Goal: Task Accomplishment & Management: Use online tool/utility

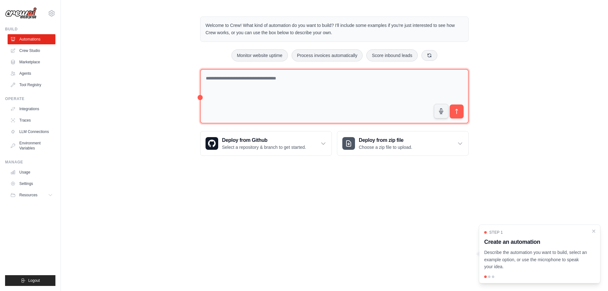
click at [311, 88] on textarea at bounding box center [334, 96] width 268 height 55
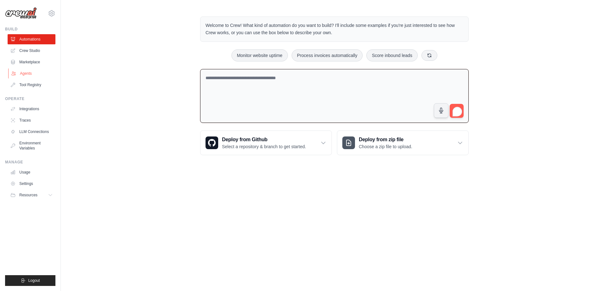
click at [33, 70] on link "Agents" at bounding box center [32, 73] width 48 height 10
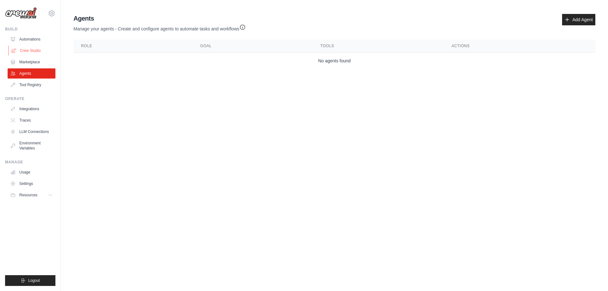
click at [36, 51] on link "Crew Studio" at bounding box center [32, 51] width 48 height 10
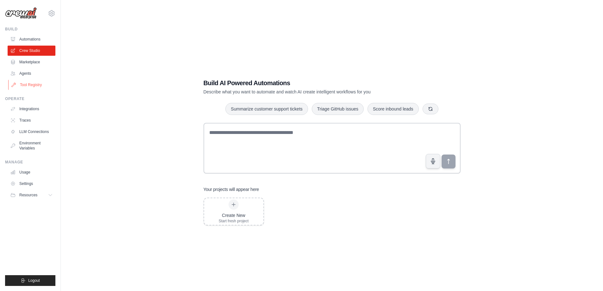
click at [40, 86] on link "Tool Registry" at bounding box center [32, 85] width 48 height 10
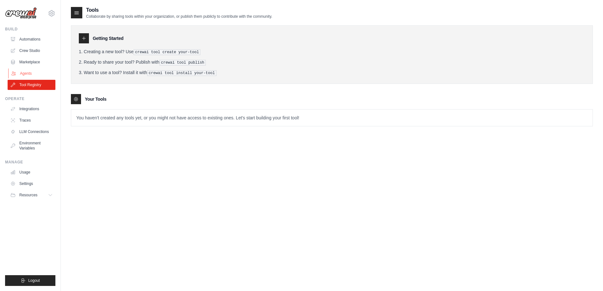
click at [31, 72] on link "Agents" at bounding box center [32, 73] width 48 height 10
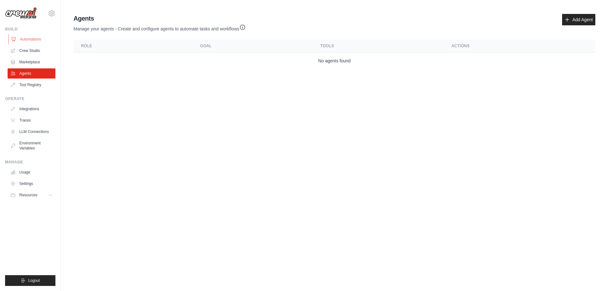
click at [33, 38] on link "Automations" at bounding box center [32, 39] width 48 height 10
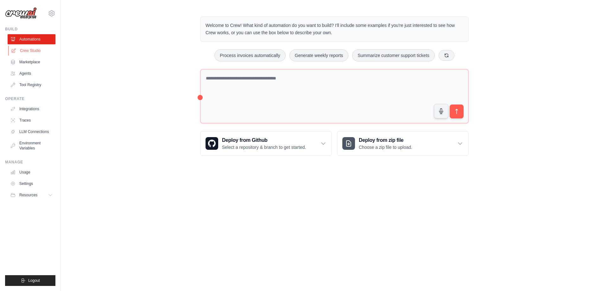
click at [29, 52] on link "Crew Studio" at bounding box center [32, 51] width 48 height 10
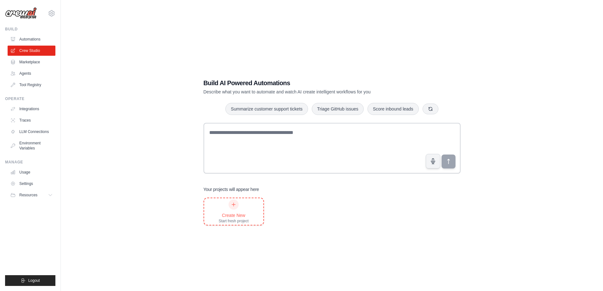
click at [234, 203] on icon at bounding box center [233, 204] width 5 height 5
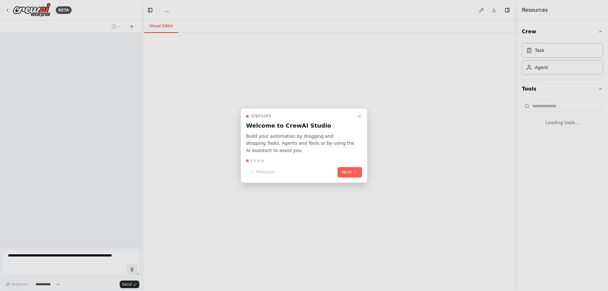
select select "****"
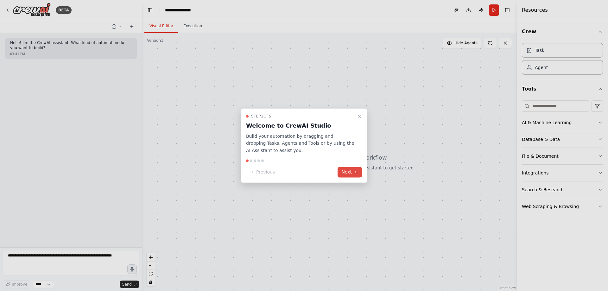
click at [351, 172] on button "Next" at bounding box center [349, 172] width 24 height 10
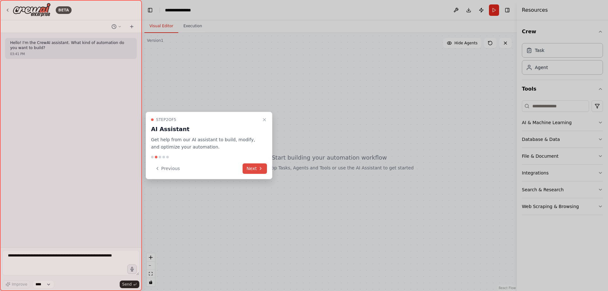
click at [256, 169] on button "Next" at bounding box center [254, 168] width 24 height 10
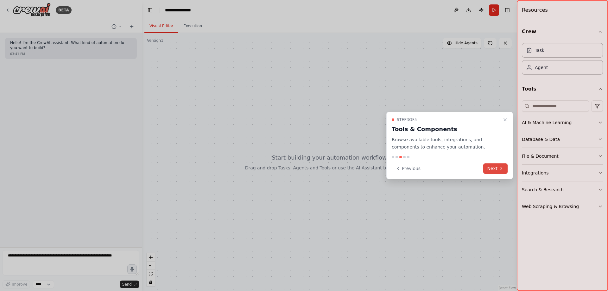
click at [500, 170] on icon at bounding box center [501, 168] width 5 height 5
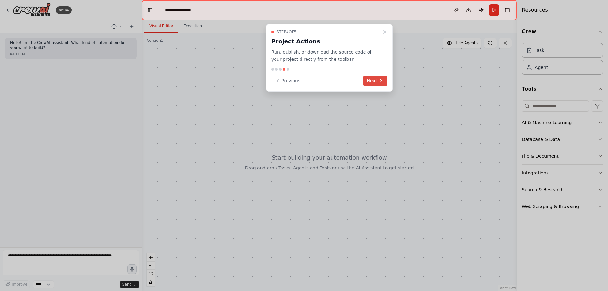
click at [373, 81] on button "Next" at bounding box center [375, 81] width 24 height 10
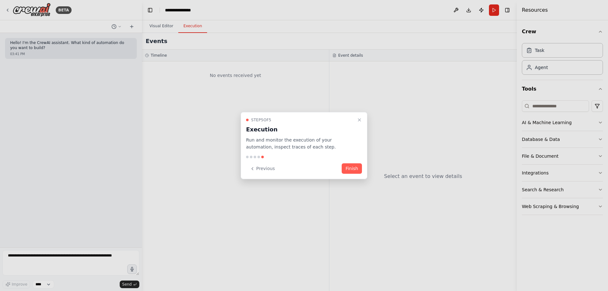
click at [350, 169] on button "Finish" at bounding box center [352, 168] width 20 height 10
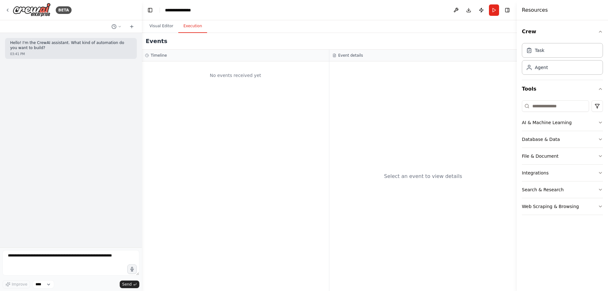
click at [192, 28] on button "Execution" at bounding box center [192, 26] width 29 height 13
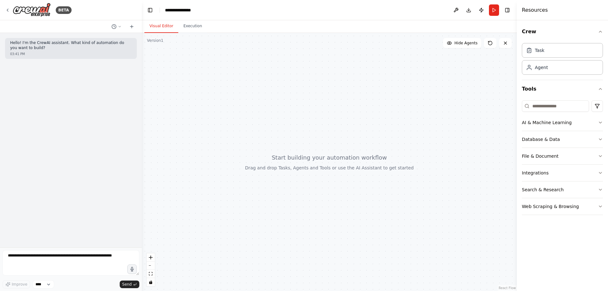
click at [160, 28] on button "Visual Editor" at bounding box center [161, 26] width 34 height 13
click at [535, 125] on button "AI & Machine Learning" at bounding box center [562, 122] width 81 height 16
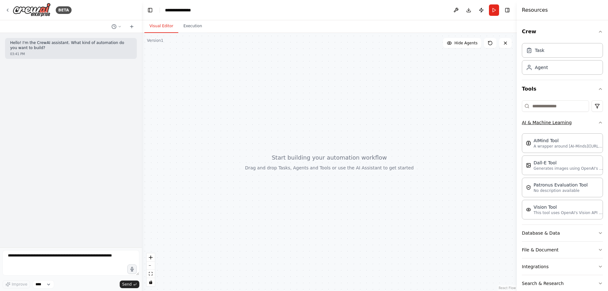
click at [535, 123] on button "AI & Machine Learning" at bounding box center [562, 122] width 81 height 16
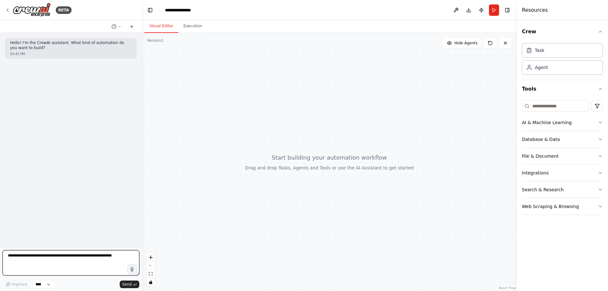
click at [28, 258] on textarea at bounding box center [71, 262] width 137 height 25
type textarea "**********"
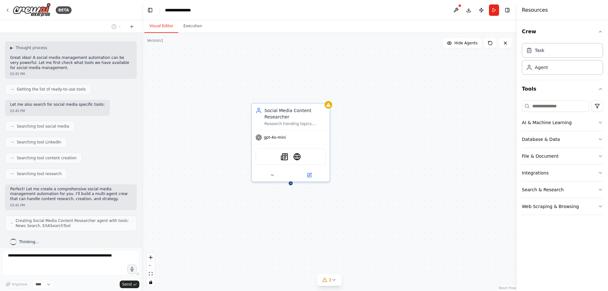
scroll to position [64, 0]
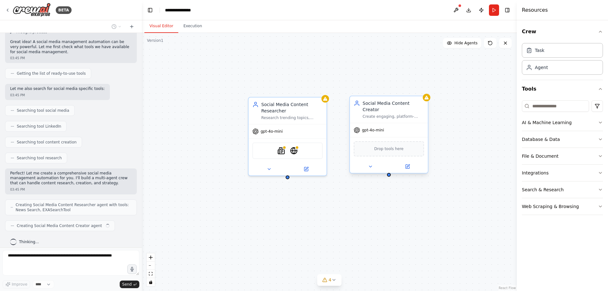
drag, startPoint x: 328, startPoint y: 101, endPoint x: 403, endPoint y: 133, distance: 81.1
click at [403, 133] on div "Social Media Content Researcher Research trending topics, industry news, and au…" at bounding box center [329, 162] width 375 height 258
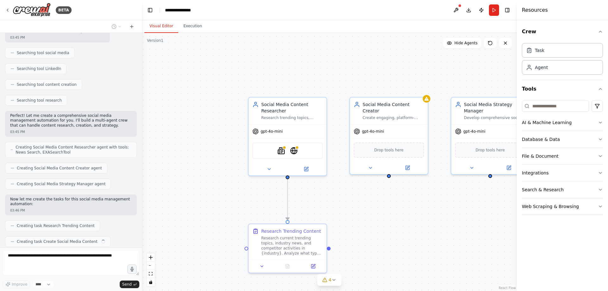
scroll to position [138, 0]
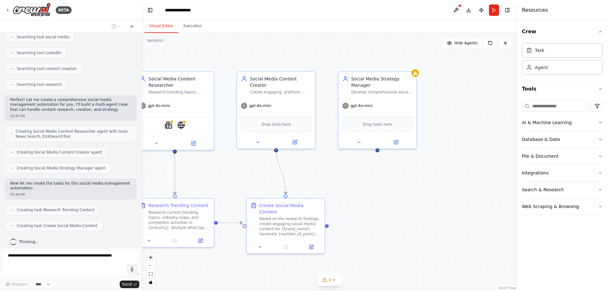
drag, startPoint x: 382, startPoint y: 75, endPoint x: 269, endPoint y: 49, distance: 115.6
click at [269, 49] on div ".deletable-edge-delete-btn { width: 20px; height: 20px; border: 0px solid #ffff…" at bounding box center [329, 162] width 375 height 258
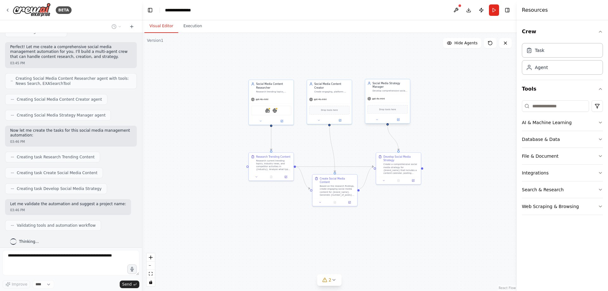
scroll to position [206, 0]
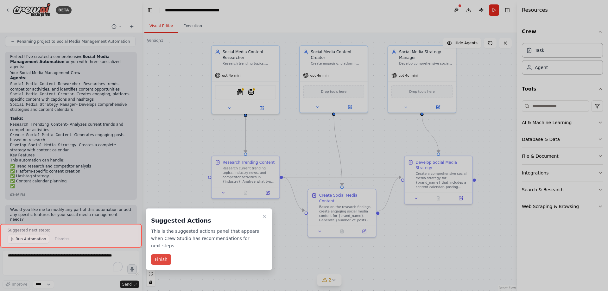
click at [164, 254] on button "Finish" at bounding box center [161, 259] width 20 height 10
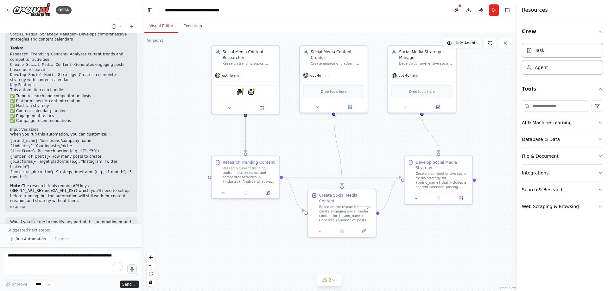
scroll to position [465, 0]
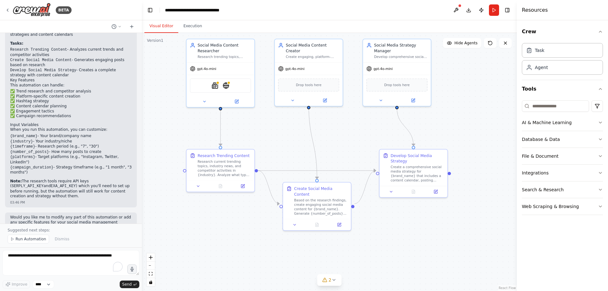
drag, startPoint x: 310, startPoint y: 153, endPoint x: 286, endPoint y: 147, distance: 24.2
click at [286, 147] on div ".deletable-edge-delete-btn { width: 20px; height: 20px; border: 0px solid #ffff…" at bounding box center [329, 162] width 375 height 258
click at [336, 277] on icon at bounding box center [333, 279] width 5 height 5
click at [251, 214] on div ".deletable-edge-delete-btn { width: 20px; height: 20px; border: 0px solid #ffff…" at bounding box center [329, 162] width 375 height 258
click at [426, 232] on div ".deletable-edge-delete-btn { width: 20px; height: 20px; border: 0px solid #ffff…" at bounding box center [329, 162] width 375 height 258
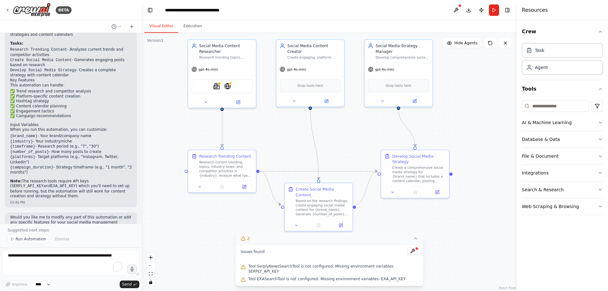
click at [413, 241] on icon at bounding box center [415, 238] width 5 height 5
click at [336, 282] on button "2" at bounding box center [329, 280] width 24 height 12
click at [413, 241] on icon at bounding box center [415, 238] width 5 height 5
click at [28, 239] on span "Run Automation" at bounding box center [31, 238] width 31 height 5
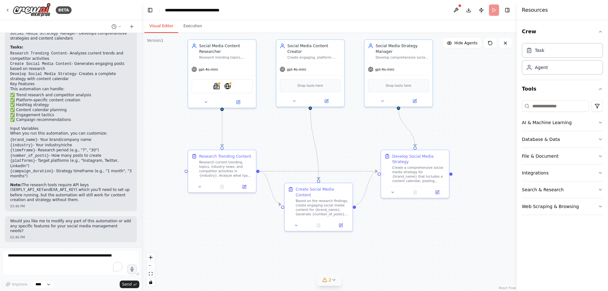
scroll to position [442, 0]
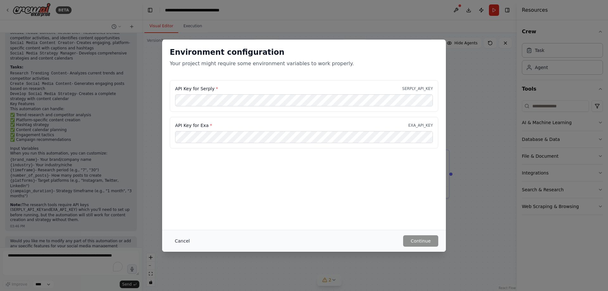
click at [186, 240] on button "Cancel" at bounding box center [182, 240] width 25 height 11
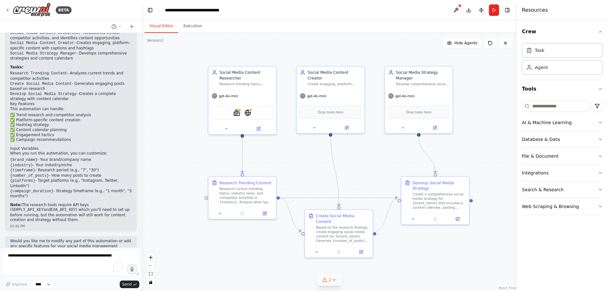
drag, startPoint x: 273, startPoint y: 119, endPoint x: 293, endPoint y: 146, distance: 33.4
click at [293, 146] on div ".deletable-edge-delete-btn { width: 20px; height: 20px; border: 0px solid #ffff…" at bounding box center [329, 162] width 375 height 258
click at [304, 166] on div ".deletable-edge-delete-btn { width: 20px; height: 20px; border: 0px solid #ffff…" at bounding box center [329, 162] width 375 height 258
drag, startPoint x: 334, startPoint y: 227, endPoint x: 335, endPoint y: 243, distance: 15.5
click at [335, 243] on div "Based on the research findings, create engaging social media content for {brand…" at bounding box center [344, 250] width 53 height 18
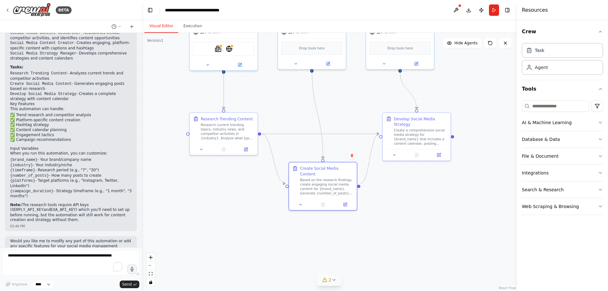
drag, startPoint x: 301, startPoint y: 168, endPoint x: 282, endPoint y: 104, distance: 67.0
click at [282, 104] on div ".deletable-edge-delete-btn { width: 20px; height: 20px; border: 0px solid #ffff…" at bounding box center [329, 162] width 375 height 258
click at [40, 258] on textarea "To enrich screen reader interactions, please activate Accessibility in Grammarl…" at bounding box center [71, 262] width 137 height 25
type textarea "**********"
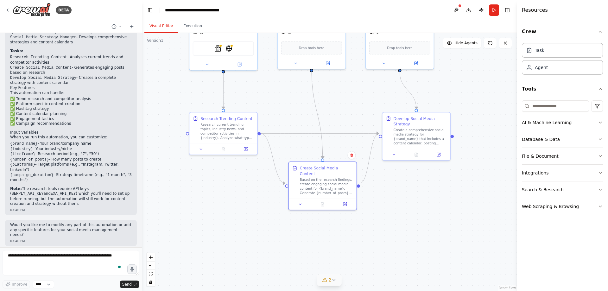
scroll to position [479, 0]
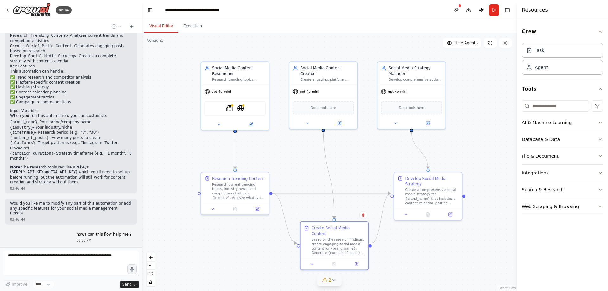
drag, startPoint x: 342, startPoint y: 100, endPoint x: 355, endPoint y: 157, distance: 58.7
click at [354, 159] on div ".deletable-edge-delete-btn { width: 20px; height: 20px; border: 0px solid #ffff…" at bounding box center [329, 162] width 375 height 258
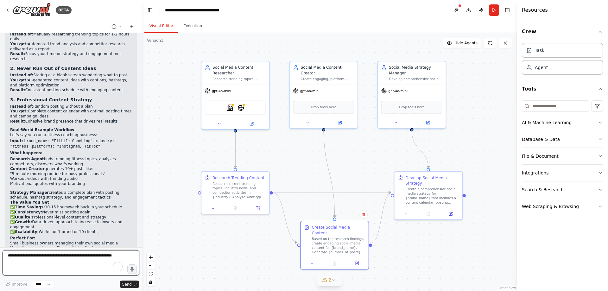
scroll to position [750, 0]
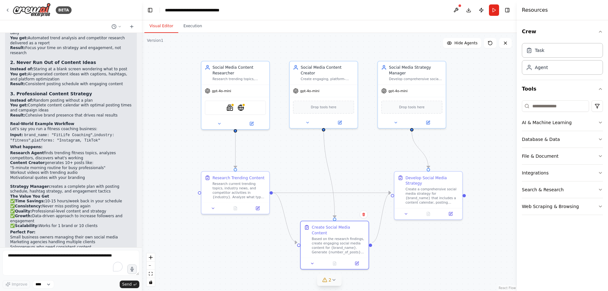
click at [411, 242] on div ".deletable-edge-delete-btn { width: 20px; height: 20px; border: 0px solid #ffff…" at bounding box center [329, 162] width 375 height 258
click at [353, 235] on div "Based on the research findings, create engaging social media content for {brand…" at bounding box center [337, 244] width 53 height 18
click at [40, 261] on textarea "To enrich screen reader interactions, please activate Accessibility in Grammarl…" at bounding box center [71, 262] width 137 height 25
type textarea "**********"
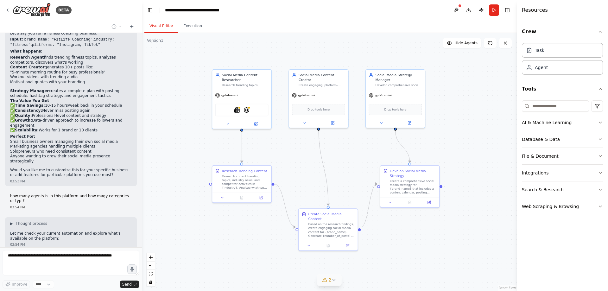
scroll to position [862, 0]
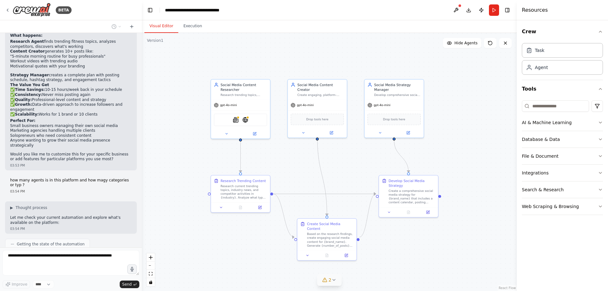
drag, startPoint x: 304, startPoint y: 154, endPoint x: 303, endPoint y: 164, distance: 9.9
click at [303, 164] on div ".deletable-edge-delete-btn { width: 20px; height: 20px; border: 0px solid #ffff…" at bounding box center [329, 162] width 375 height 258
click at [335, 283] on button "2" at bounding box center [329, 280] width 24 height 12
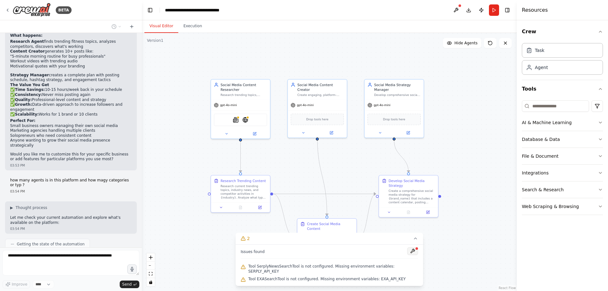
click at [407, 255] on button at bounding box center [412, 251] width 11 height 8
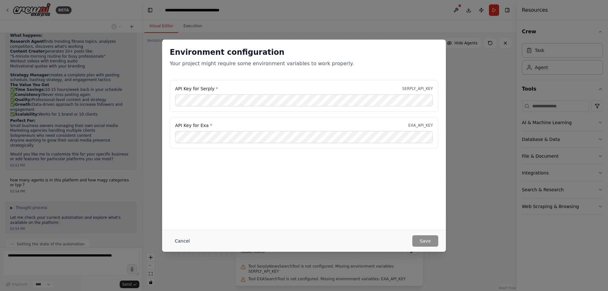
click at [178, 242] on button "Cancel" at bounding box center [182, 240] width 25 height 11
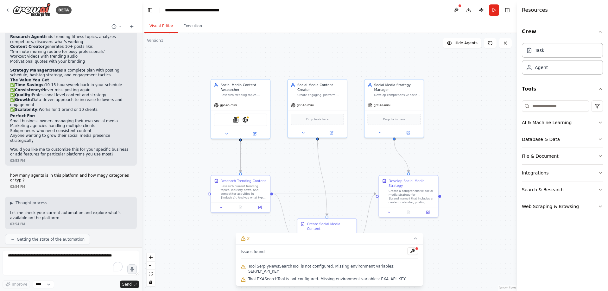
click at [166, 150] on div ".deletable-edge-delete-btn { width: 20px; height: 20px; border: 0px solid #ffff…" at bounding box center [329, 162] width 375 height 258
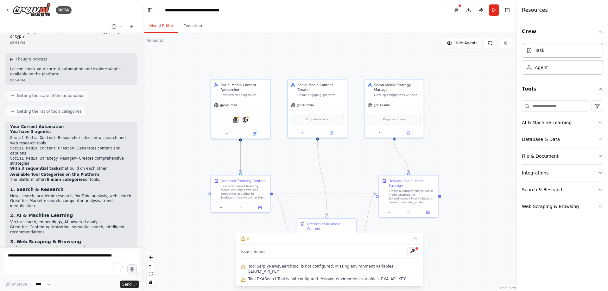
scroll to position [988, 0]
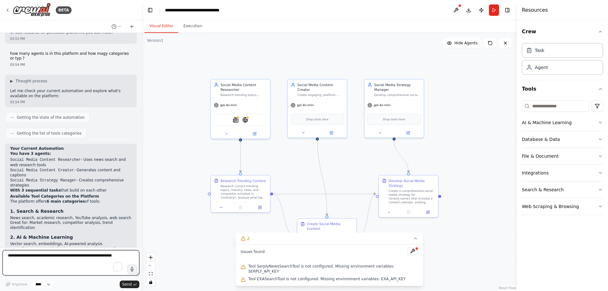
click at [37, 267] on textarea "To enrich screen reader interactions, please activate Accessibility in Grammarl…" at bounding box center [71, 262] width 137 height 25
type textarea "**********"
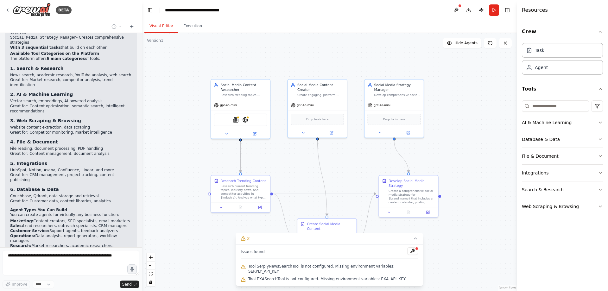
scroll to position [1152, 0]
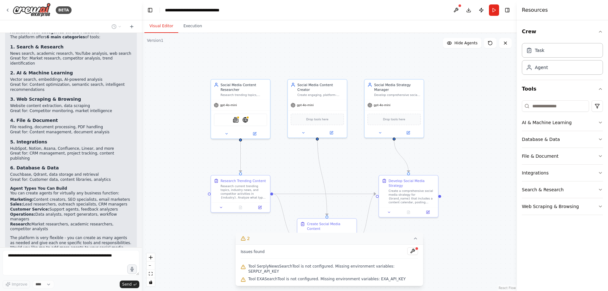
click at [412, 244] on button "2" at bounding box center [328, 239] width 187 height 12
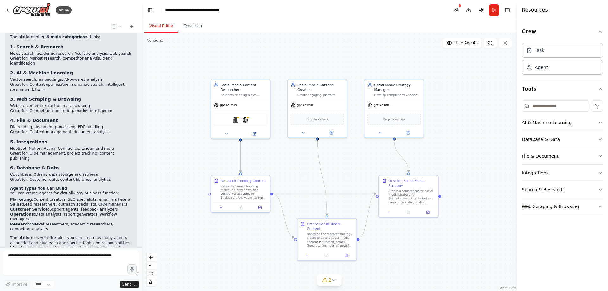
click at [600, 189] on icon "button" at bounding box center [600, 189] width 5 height 5
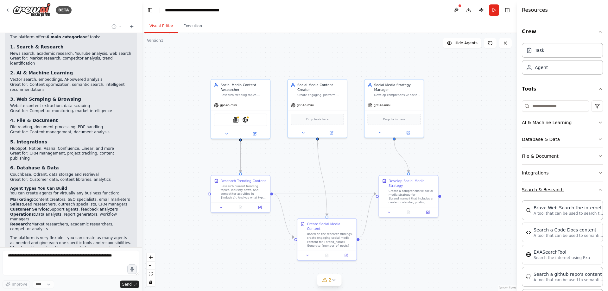
click at [598, 190] on icon "button" at bounding box center [600, 189] width 5 height 5
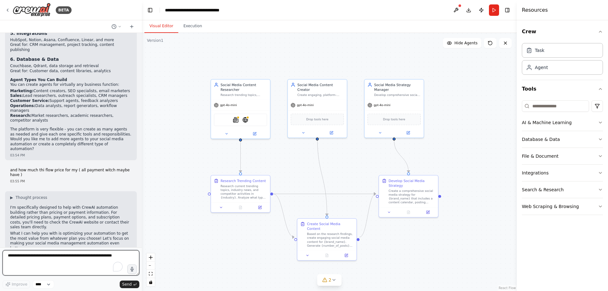
scroll to position [1266, 0]
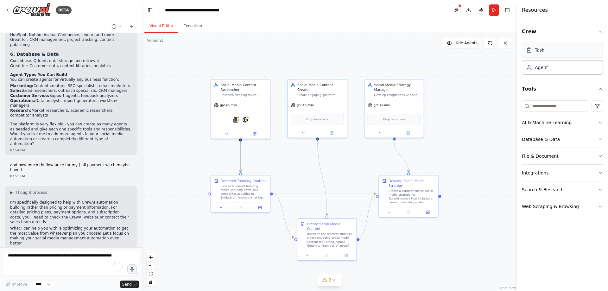
click at [558, 53] on div "Task" at bounding box center [562, 50] width 81 height 15
click at [546, 68] on div "Agent" at bounding box center [541, 67] width 13 height 6
click at [540, 45] on div "Task" at bounding box center [562, 50] width 81 height 15
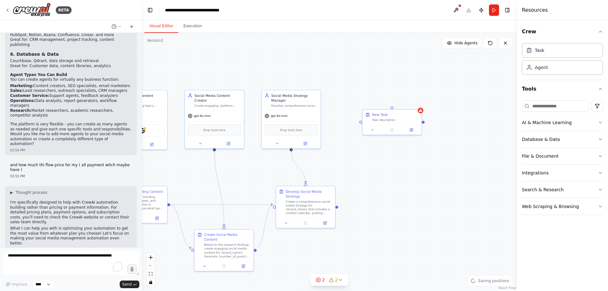
drag, startPoint x: 486, startPoint y: 152, endPoint x: 383, endPoint y: 162, distance: 103.4
click at [383, 162] on div ".deletable-edge-delete-btn { width: 20px; height: 20px; border: 0px solid #ffff…" at bounding box center [329, 162] width 375 height 258
drag, startPoint x: 394, startPoint y: 109, endPoint x: 408, endPoint y: 105, distance: 14.1
click at [408, 105] on div "Task description" at bounding box center [409, 105] width 47 height 4
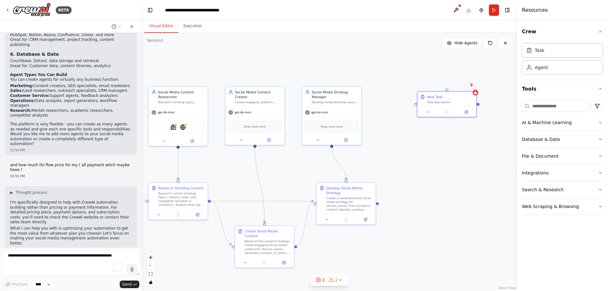
drag, startPoint x: 370, startPoint y: 159, endPoint x: 411, endPoint y: 155, distance: 40.7
click at [411, 155] on div ".deletable-edge-delete-btn { width: 20px; height: 20px; border: 0px solid #ffff…" at bounding box center [329, 162] width 375 height 258
drag, startPoint x: 453, startPoint y: 153, endPoint x: 447, endPoint y: 141, distance: 13.4
click at [447, 141] on div "Role of the agent Goal of the agent" at bounding box center [450, 141] width 47 height 9
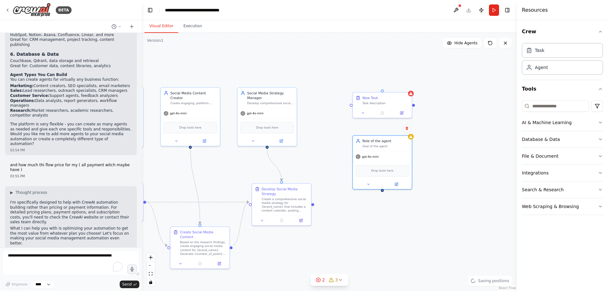
drag, startPoint x: 485, startPoint y: 149, endPoint x: 421, endPoint y: 150, distance: 64.6
click at [421, 150] on div ".deletable-edge-delete-btn { width: 20px; height: 20px; border: 0px solid #ffff…" at bounding box center [329, 162] width 375 height 258
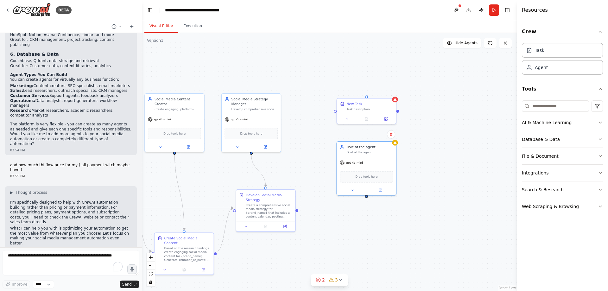
drag, startPoint x: 460, startPoint y: 132, endPoint x: 448, endPoint y: 135, distance: 12.7
click at [448, 135] on div ".deletable-edge-delete-btn { width: 20px; height: 20px; border: 0px solid #ffff…" at bounding box center [329, 162] width 375 height 258
click at [556, 208] on button "Web Scraping & Browsing" at bounding box center [562, 206] width 81 height 16
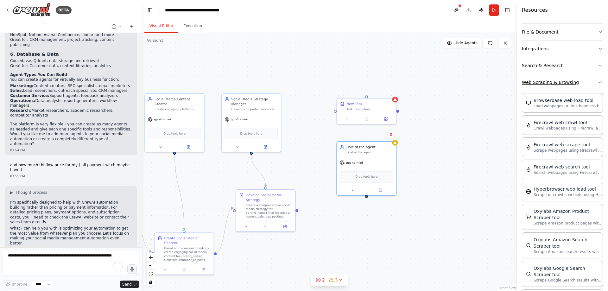
scroll to position [127, 0]
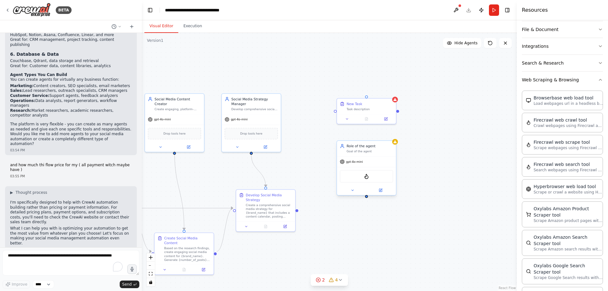
click at [373, 177] on div "FirecrawlCrawlWebsiteTool" at bounding box center [366, 176] width 53 height 12
click at [351, 189] on icon at bounding box center [352, 190] width 4 height 4
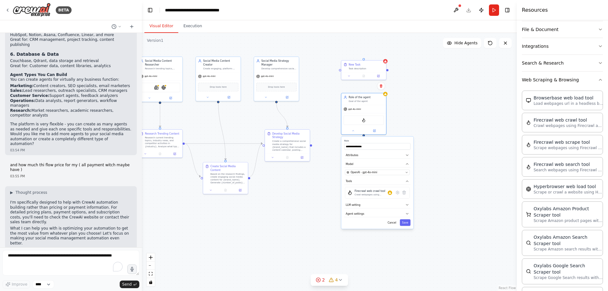
drag, startPoint x: 448, startPoint y: 180, endPoint x: 430, endPoint y: 125, distance: 57.8
click at [430, 125] on div ".deletable-edge-delete-btn { width: 20px; height: 20px; border: 0px solid #ffff…" at bounding box center [329, 162] width 375 height 258
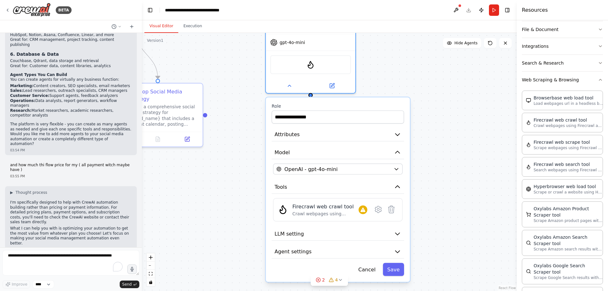
drag, startPoint x: 463, startPoint y: 188, endPoint x: 438, endPoint y: 173, distance: 29.8
click at [438, 173] on div ".deletable-edge-delete-btn { width: 20px; height: 20px; border: 0px solid #ffff…" at bounding box center [329, 162] width 375 height 258
click at [394, 151] on icon "button" at bounding box center [397, 152] width 7 height 7
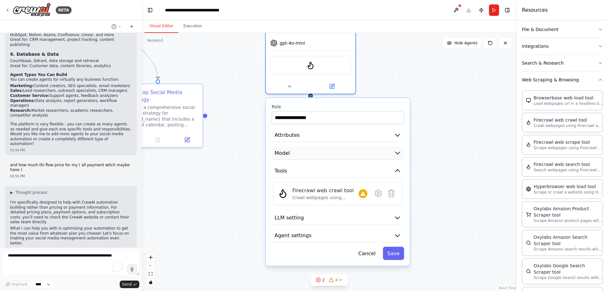
click at [394, 151] on icon "button" at bounding box center [397, 152] width 7 height 7
click at [397, 171] on icon "button" at bounding box center [397, 170] width 4 height 2
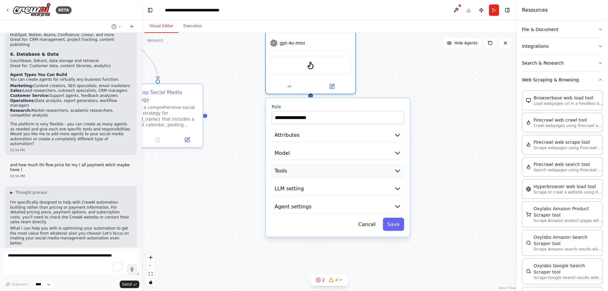
click at [396, 171] on icon "button" at bounding box center [397, 171] width 4 height 2
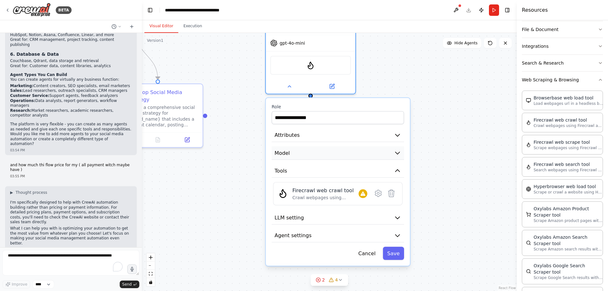
click at [398, 152] on icon "button" at bounding box center [397, 152] width 7 height 7
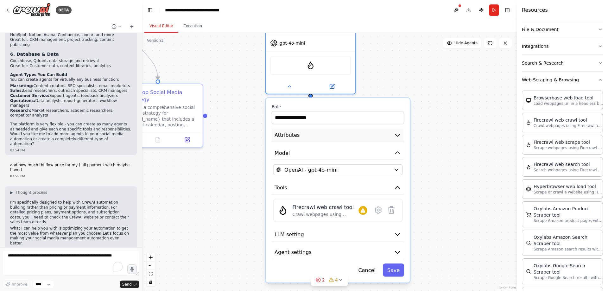
click at [396, 134] on icon "button" at bounding box center [397, 135] width 4 height 2
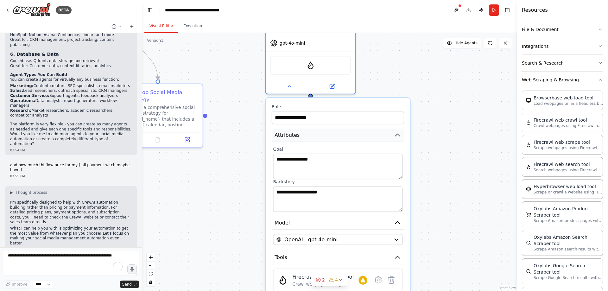
click at [396, 134] on icon "button" at bounding box center [397, 134] width 7 height 7
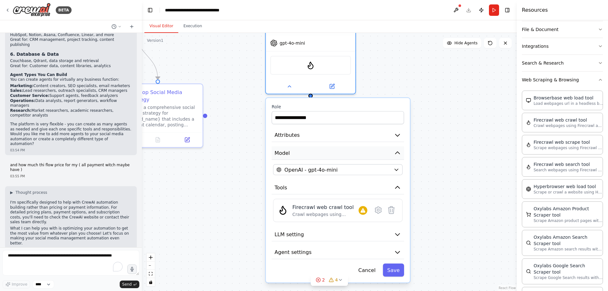
click at [397, 152] on icon "button" at bounding box center [397, 152] width 7 height 7
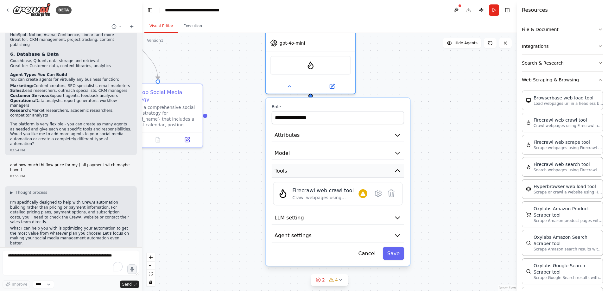
click at [395, 170] on icon "button" at bounding box center [397, 170] width 7 height 7
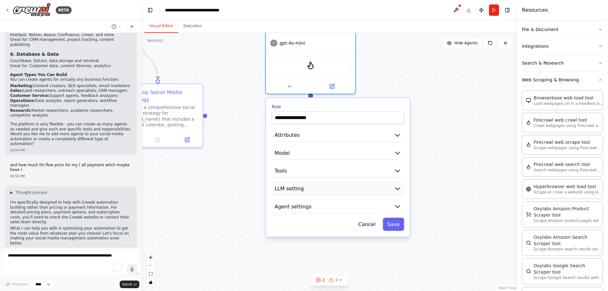
click at [397, 185] on icon "button" at bounding box center [397, 188] width 7 height 7
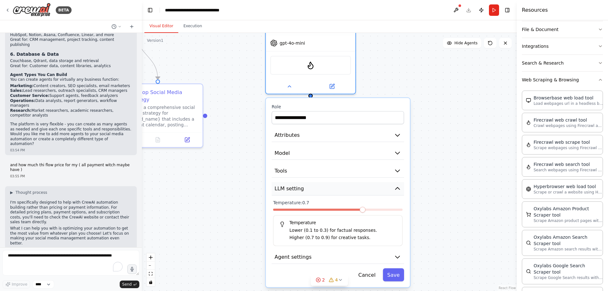
click at [397, 185] on icon "button" at bounding box center [397, 188] width 7 height 7
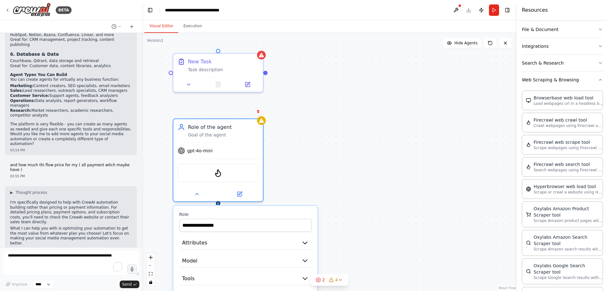
drag, startPoint x: 449, startPoint y: 115, endPoint x: 372, endPoint y: 210, distance: 122.7
click at [372, 210] on div ".deletable-edge-delete-btn { width: 20px; height: 20px; border: 0px solid #ffff…" at bounding box center [329, 162] width 375 height 258
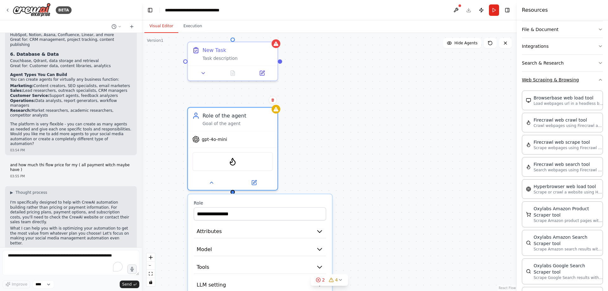
click at [598, 80] on icon "button" at bounding box center [600, 79] width 5 height 5
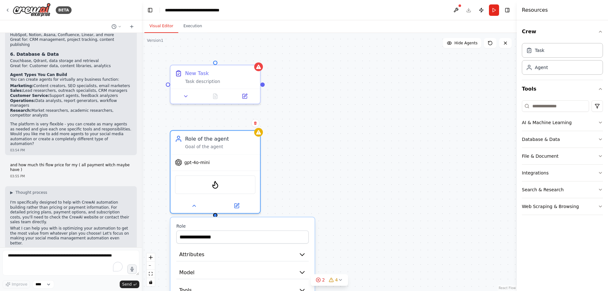
drag, startPoint x: 474, startPoint y: 104, endPoint x: 456, endPoint y: 127, distance: 28.9
click at [456, 127] on div ".deletable-edge-delete-btn { width: 20px; height: 20px; border: 0px solid #ffff…" at bounding box center [329, 162] width 375 height 258
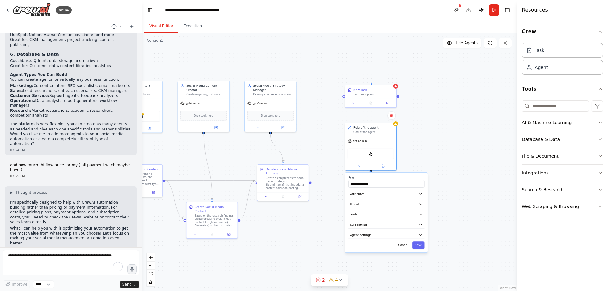
drag, startPoint x: 222, startPoint y: 80, endPoint x: 317, endPoint y: 66, distance: 96.3
click at [317, 66] on div ".deletable-edge-delete-btn { width: 20px; height: 20px; border: 0px solid #ffff…" at bounding box center [329, 162] width 375 height 258
click at [585, 121] on button "AI & Machine Learning" at bounding box center [562, 122] width 81 height 16
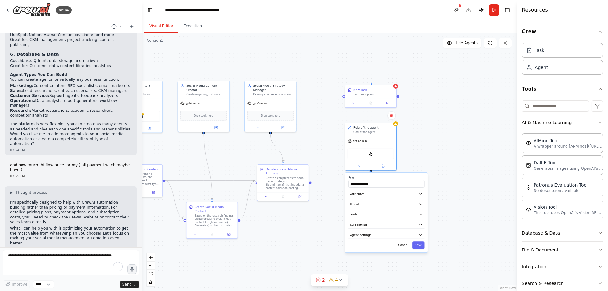
click at [591, 232] on button "Database & Data" at bounding box center [562, 233] width 81 height 16
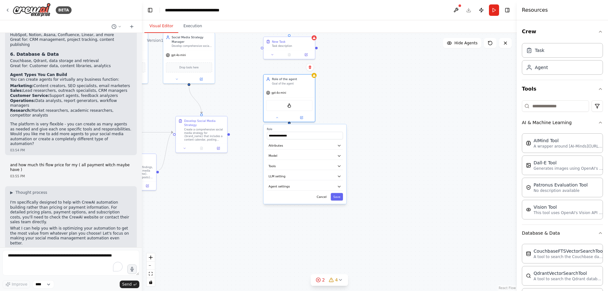
drag, startPoint x: 487, startPoint y: 124, endPoint x: 403, endPoint y: 70, distance: 100.0
click at [403, 70] on div ".deletable-edge-delete-btn { width: 20px; height: 20px; border: 0px solid #ffff…" at bounding box center [329, 162] width 375 height 258
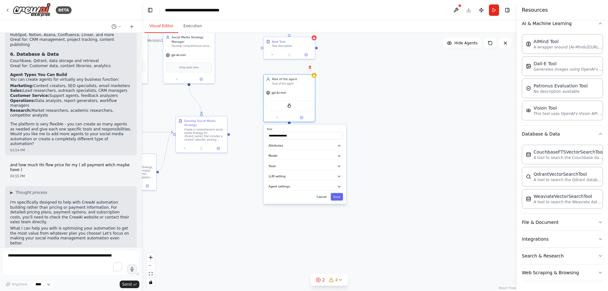
scroll to position [99, 0]
click at [589, 223] on button "File & Document" at bounding box center [562, 222] width 81 height 16
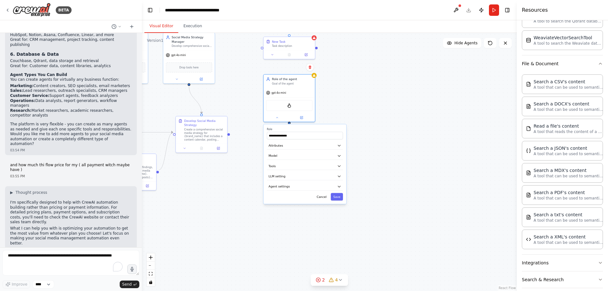
scroll to position [282, 0]
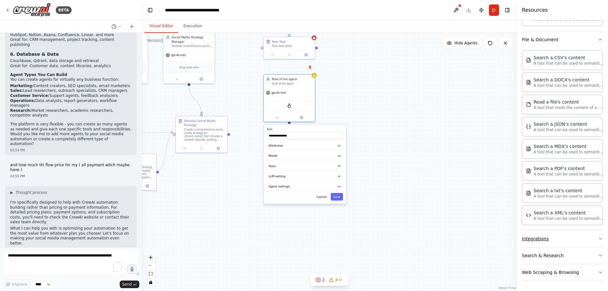
click at [576, 235] on button "Integrations" at bounding box center [562, 238] width 81 height 16
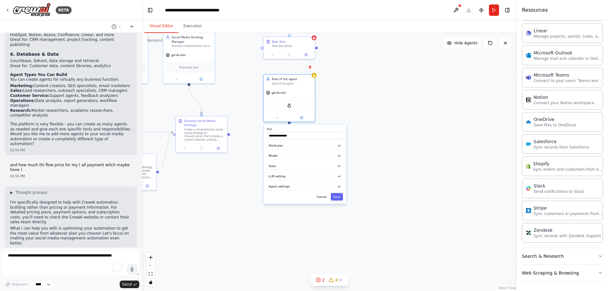
scroll to position [752, 0]
click at [552, 254] on button "Search & Research" at bounding box center [562, 255] width 81 height 16
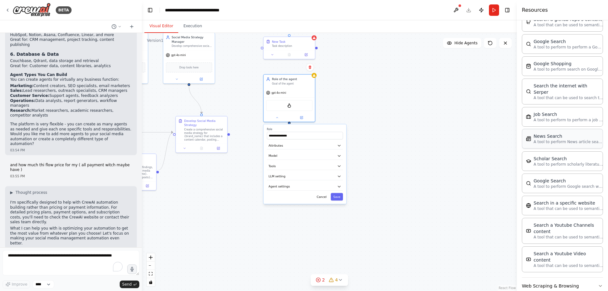
scroll to position [1074, 0]
click at [565, 277] on button "Web Scraping & Browsing" at bounding box center [562, 285] width 81 height 16
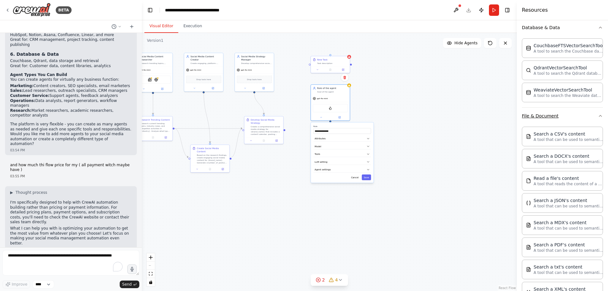
scroll to position [158, 0]
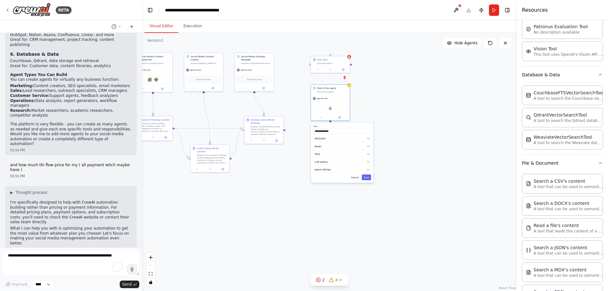
click at [460, 109] on div ".deletable-edge-delete-btn { width: 20px; height: 20px; border: 0px solid #ffff…" at bounding box center [329, 162] width 375 height 258
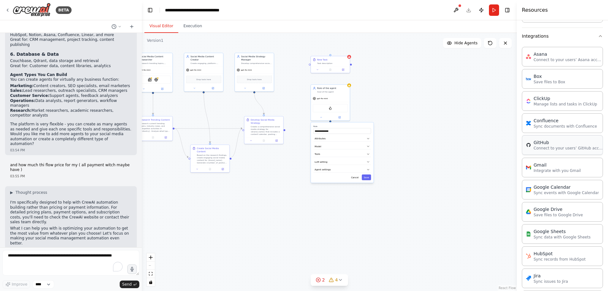
scroll to position [475, 0]
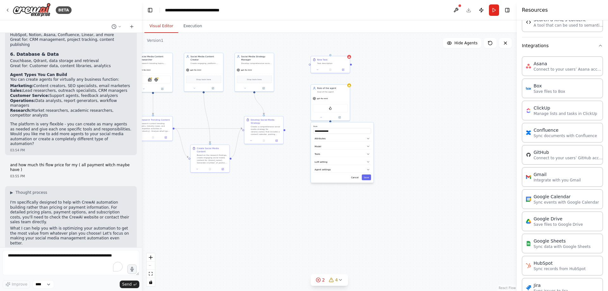
click at [475, 188] on div ".deletable-edge-delete-btn { width: 20px; height: 20px; border: 0px solid #ffff…" at bounding box center [329, 162] width 375 height 258
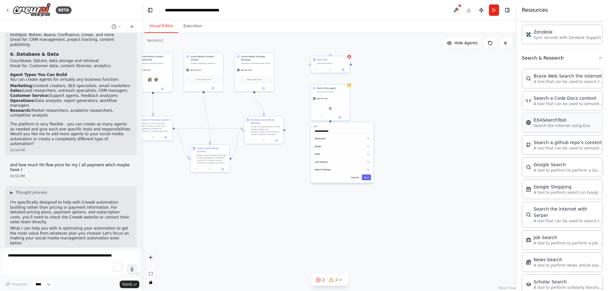
scroll to position [981, 0]
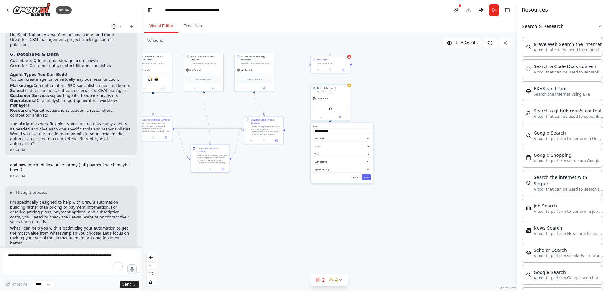
click at [460, 123] on div ".deletable-edge-delete-btn { width: 20px; height: 20px; border: 0px solid #ffff…" at bounding box center [329, 162] width 375 height 258
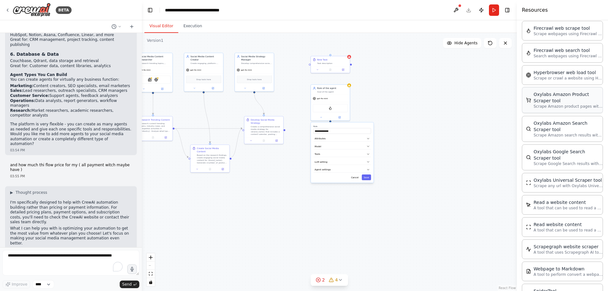
scroll to position [1430, 0]
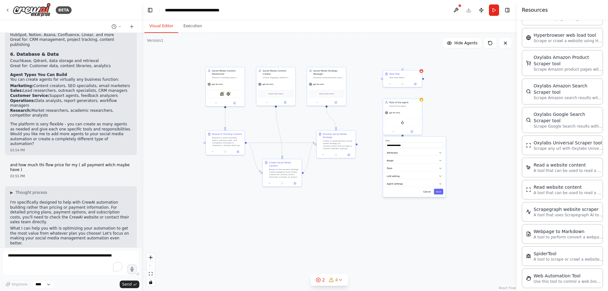
drag, startPoint x: 412, startPoint y: 97, endPoint x: 481, endPoint y: 120, distance: 72.5
click at [486, 114] on div ".deletable-edge-delete-btn { width: 20px; height: 20px; border: 0px solid #ffff…" at bounding box center [329, 162] width 375 height 258
click at [406, 107] on div "Goal of the agent" at bounding box center [406, 108] width 31 height 3
click at [392, 135] on button at bounding box center [395, 134] width 18 height 4
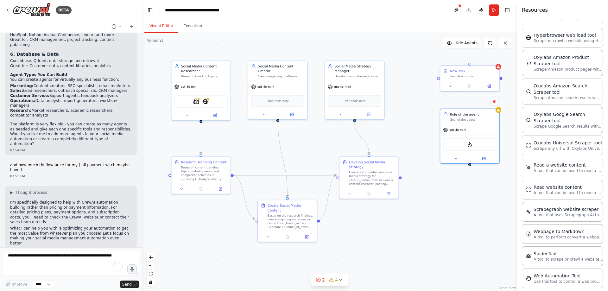
drag, startPoint x: 446, startPoint y: 112, endPoint x: 521, endPoint y: 129, distance: 76.8
click at [521, 129] on div "BETA Hello! I'm the CrewAI assistant. What kind of automation do you want to bu…" at bounding box center [304, 145] width 608 height 291
drag, startPoint x: 476, startPoint y: 122, endPoint x: 448, endPoint y: 170, distance: 55.6
click at [448, 170] on div "Role of the agent Goal of the agent" at bounding box center [440, 164] width 59 height 16
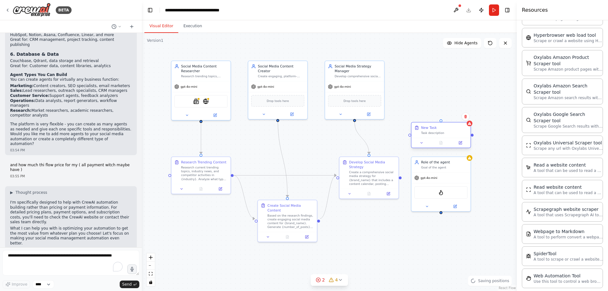
drag, startPoint x: 455, startPoint y: 75, endPoint x: 427, endPoint y: 133, distance: 63.6
click at [427, 133] on div "Task description" at bounding box center [444, 133] width 47 height 4
click at [419, 73] on div ".deletable-edge-delete-btn { width: 20px; height: 20px; border: 0px solid #ffff…" at bounding box center [329, 162] width 375 height 258
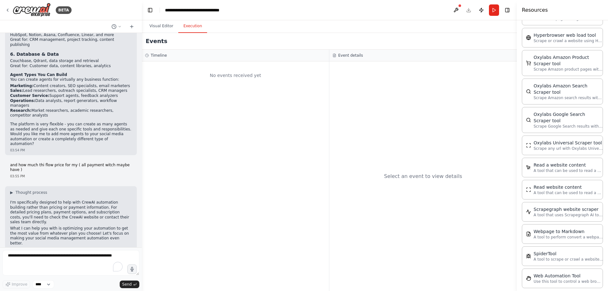
click at [197, 26] on button "Execution" at bounding box center [192, 26] width 29 height 13
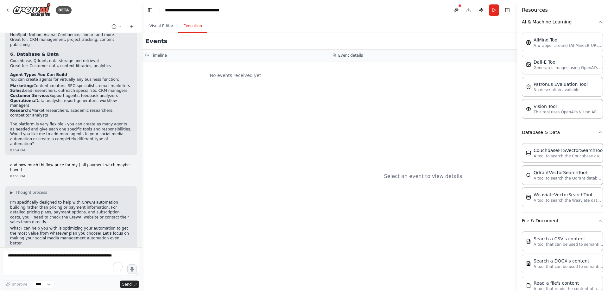
scroll to position [0, 0]
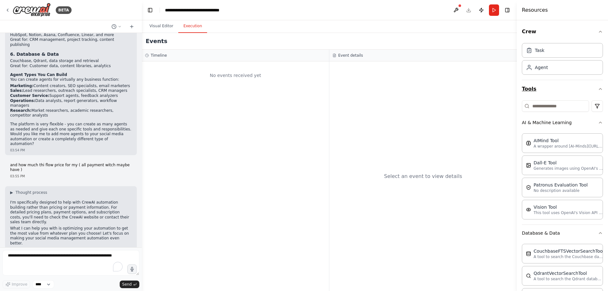
click at [598, 90] on icon "button" at bounding box center [600, 88] width 5 height 5
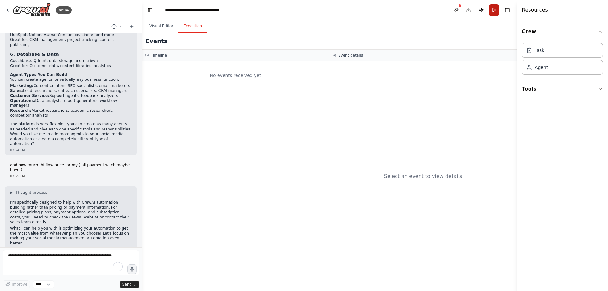
click at [495, 9] on button "Run" at bounding box center [494, 9] width 10 height 11
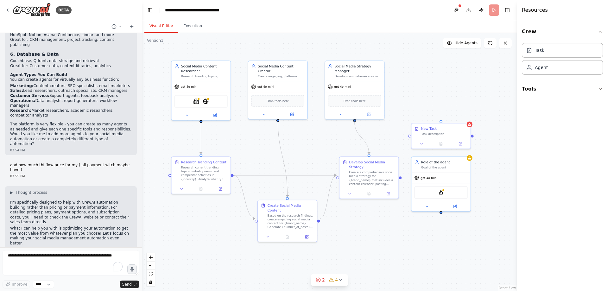
click at [163, 25] on button "Visual Editor" at bounding box center [161, 26] width 34 height 13
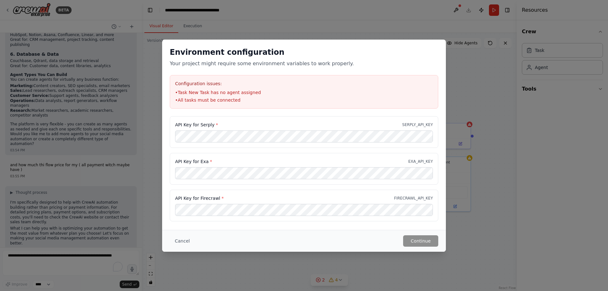
click at [490, 81] on div "Environment configuration Your project might require some environment variables…" at bounding box center [304, 145] width 608 height 291
click at [183, 239] on button "Cancel" at bounding box center [182, 240] width 25 height 11
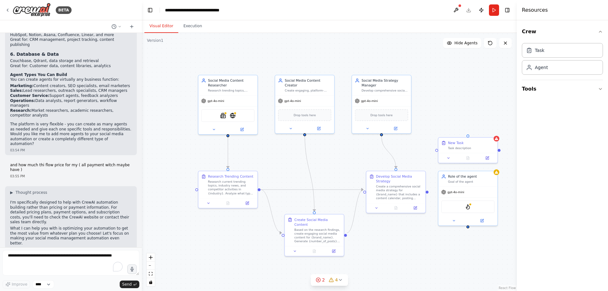
drag, startPoint x: 413, startPoint y: 79, endPoint x: 439, endPoint y: 93, distance: 30.2
click at [439, 93] on div ".deletable-edge-delete-btn { width: 20px; height: 20px; border: 0px solid #ffff…" at bounding box center [329, 162] width 375 height 258
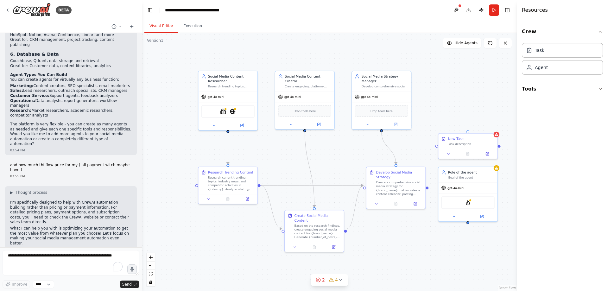
drag, startPoint x: 274, startPoint y: 162, endPoint x: 278, endPoint y: 162, distance: 4.1
click at [274, 160] on div ".deletable-edge-delete-btn { width: 20px; height: 20px; border: 0px solid #ffff…" at bounding box center [329, 162] width 375 height 258
click at [470, 146] on div "Task description" at bounding box center [471, 146] width 47 height 4
click at [493, 130] on icon at bounding box center [492, 129] width 3 height 3
click at [473, 132] on button "Confirm" at bounding box center [474, 129] width 22 height 8
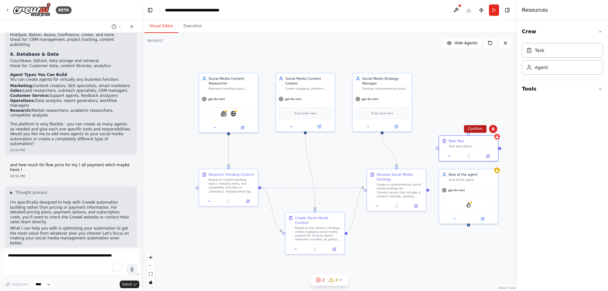
click at [473, 131] on button "Confirm" at bounding box center [475, 129] width 22 height 8
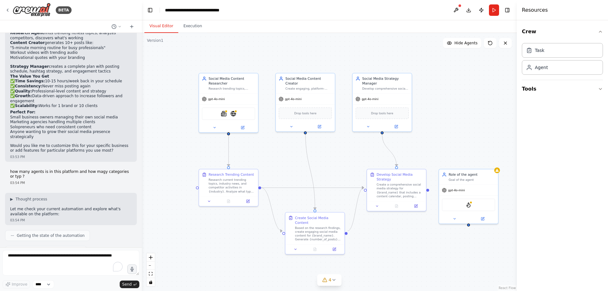
scroll to position [855, 0]
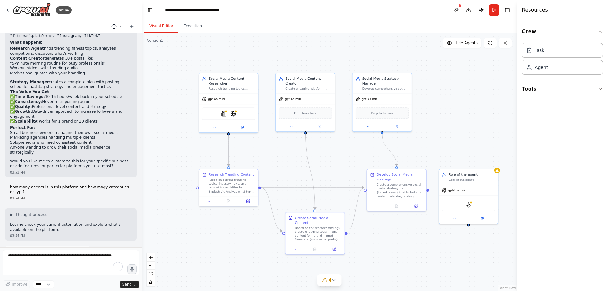
click at [117, 26] on button at bounding box center [116, 27] width 15 height 8
drag, startPoint x: 118, startPoint y: 26, endPoint x: 126, endPoint y: 26, distance: 8.2
click at [118, 26] on div at bounding box center [71, 145] width 142 height 291
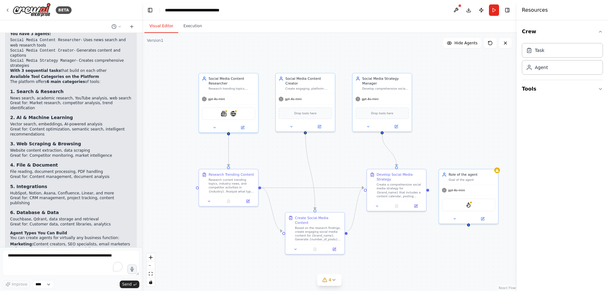
scroll to position [1266, 0]
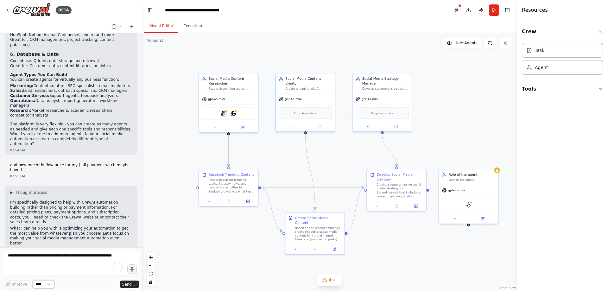
click at [41, 286] on select "****" at bounding box center [44, 284] width 22 height 8
click at [42, 286] on select "****" at bounding box center [44, 284] width 22 height 8
click at [463, 177] on div "Goal of the agent" at bounding box center [472, 179] width 47 height 4
click at [469, 11] on button "Download" at bounding box center [468, 9] width 10 height 11
click at [480, 10] on button "Publish" at bounding box center [481, 9] width 10 height 11
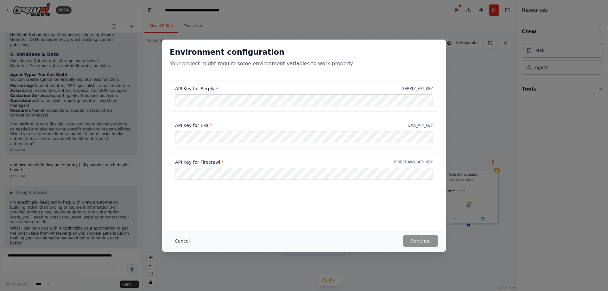
click at [191, 240] on button "Cancel" at bounding box center [182, 240] width 25 height 11
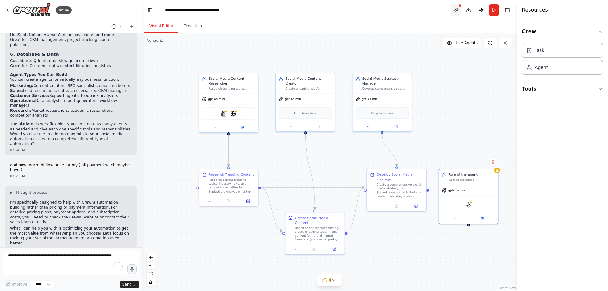
click at [455, 8] on button at bounding box center [456, 9] width 10 height 11
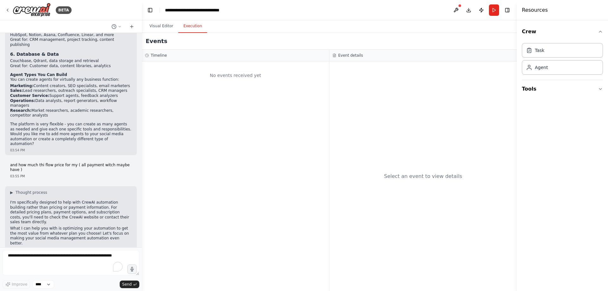
click at [185, 28] on button "Execution" at bounding box center [192, 26] width 29 height 13
click at [159, 27] on button "Visual Editor" at bounding box center [161, 26] width 34 height 13
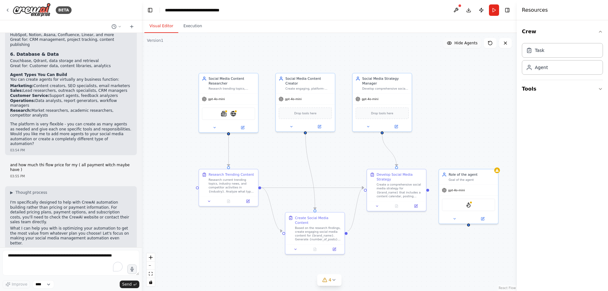
click at [469, 45] on span "Hide Agents" at bounding box center [465, 43] width 23 height 5
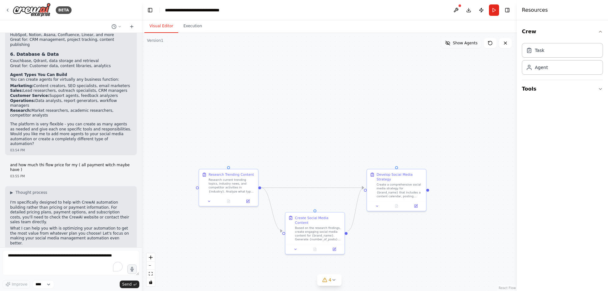
click at [469, 45] on span "Show Agents" at bounding box center [465, 43] width 25 height 5
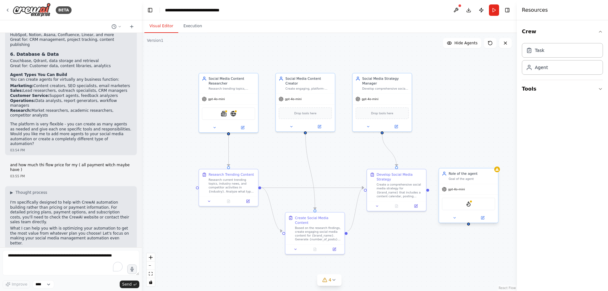
click at [472, 173] on div "Role of the agent" at bounding box center [472, 173] width 47 height 5
click at [473, 178] on div "Goal of the agent" at bounding box center [472, 179] width 47 height 4
click at [494, 160] on icon at bounding box center [493, 162] width 4 height 4
click at [478, 162] on button "Confirm" at bounding box center [475, 162] width 22 height 8
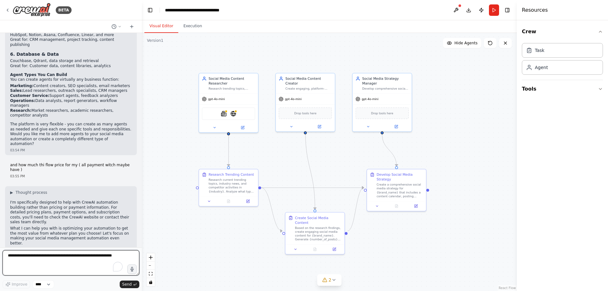
drag, startPoint x: 113, startPoint y: 256, endPoint x: 95, endPoint y: 256, distance: 18.7
click at [95, 256] on textarea "To enrich screen reader interactions, please activate Accessibility in Grammarl…" at bounding box center [71, 262] width 137 height 25
click at [135, 28] on button at bounding box center [132, 27] width 10 height 8
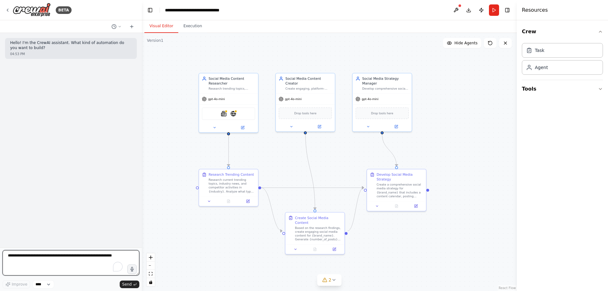
click at [60, 257] on textarea "To enrich screen reader interactions, please activate Accessibility in Grammarl…" at bounding box center [71, 262] width 137 height 25
type textarea "**********"
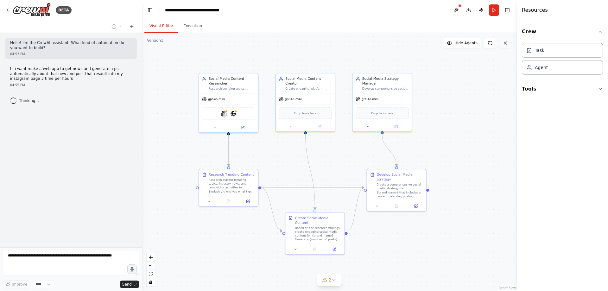
click at [508, 45] on button at bounding box center [505, 43] width 13 height 10
click at [229, 91] on div "Social Media Content Researcher Research trending topics, industry news, and au…" at bounding box center [228, 82] width 59 height 20
click at [252, 65] on icon at bounding box center [253, 66] width 4 height 4
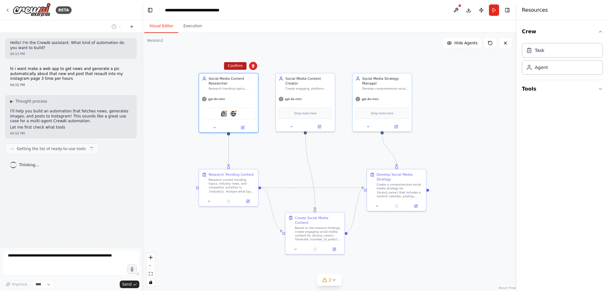
click at [236, 68] on button "Confirm" at bounding box center [235, 66] width 22 height 8
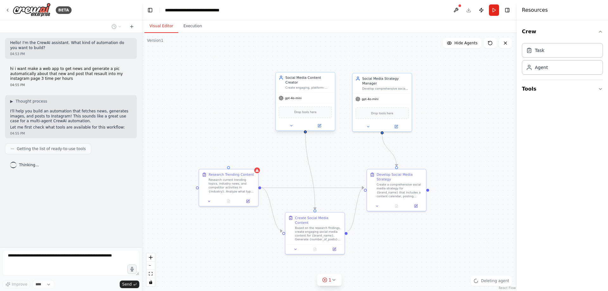
click at [315, 86] on div "Create engaging, platform-specific social media content for {brand_name} includ…" at bounding box center [308, 88] width 47 height 4
click at [329, 67] on icon at bounding box center [330, 66] width 4 height 4
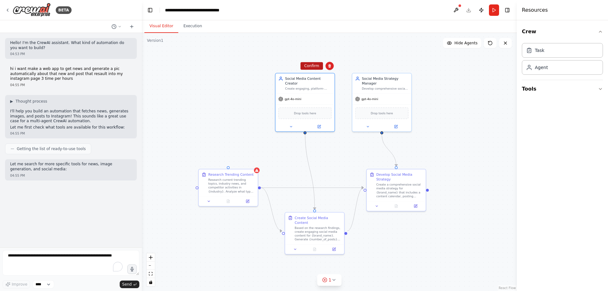
click at [316, 67] on button "Confirm" at bounding box center [311, 66] width 22 height 8
click at [377, 83] on div "Social Media Strategy Manager" at bounding box center [385, 79] width 47 height 9
click at [408, 67] on icon at bounding box center [406, 66] width 4 height 4
click at [390, 67] on button "Confirm" at bounding box center [388, 66] width 22 height 8
click at [323, 86] on div "Create engaging, platform-specific social media content for {brand_name} includ…" at bounding box center [308, 88] width 47 height 4
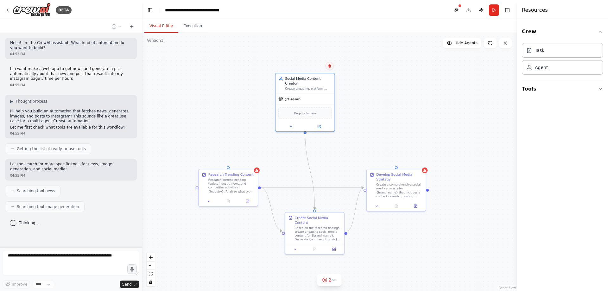
click at [330, 66] on icon at bounding box center [329, 65] width 3 height 3
click at [317, 66] on button "Confirm" at bounding box center [311, 66] width 22 height 8
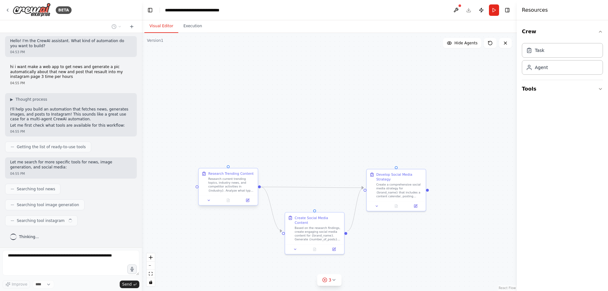
click at [245, 173] on div "Research Trending Content" at bounding box center [230, 173] width 45 height 5
click at [251, 162] on icon at bounding box center [253, 162] width 4 height 4
click at [231, 162] on button "Confirm" at bounding box center [234, 163] width 22 height 8
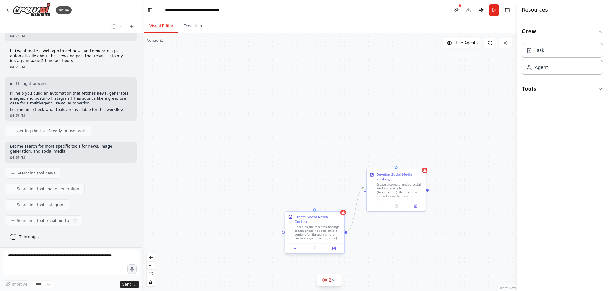
click at [317, 225] on div "Based on the research findings, create engaging social media content for {brand…" at bounding box center [318, 233] width 47 height 16
click at [328, 217] on div "Create Social Media Content" at bounding box center [318, 218] width 47 height 9
click at [337, 206] on icon at bounding box center [339, 206] width 4 height 4
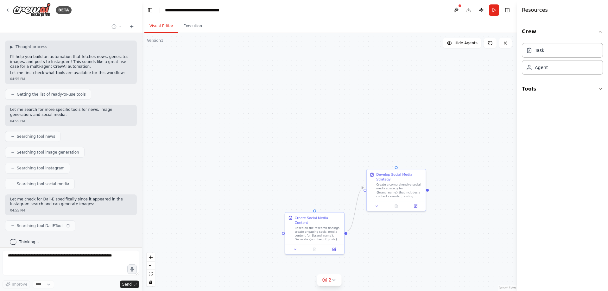
scroll to position [60, 0]
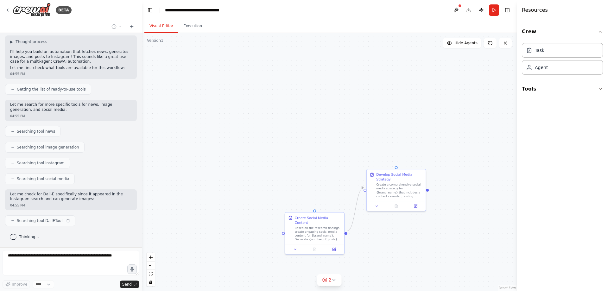
click at [320, 209] on div ".deletable-edge-delete-btn { width: 20px; height: 20px; border: 0px solid #ffff…" at bounding box center [329, 162] width 375 height 258
click at [325, 217] on div "Create Social Media Content" at bounding box center [318, 218] width 47 height 9
click at [338, 206] on icon at bounding box center [339, 205] width 3 height 3
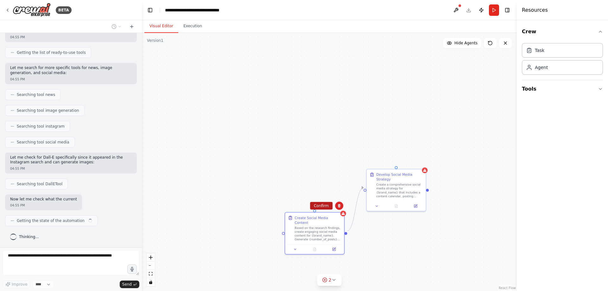
click at [323, 204] on button "Confirm" at bounding box center [321, 206] width 22 height 8
click at [409, 176] on div "Develop Social Media Strategy" at bounding box center [399, 175] width 47 height 9
click at [419, 160] on icon at bounding box center [421, 162] width 4 height 4
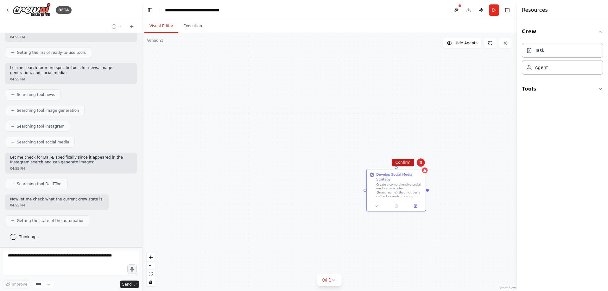
click at [399, 161] on button "Confirm" at bounding box center [403, 163] width 22 height 8
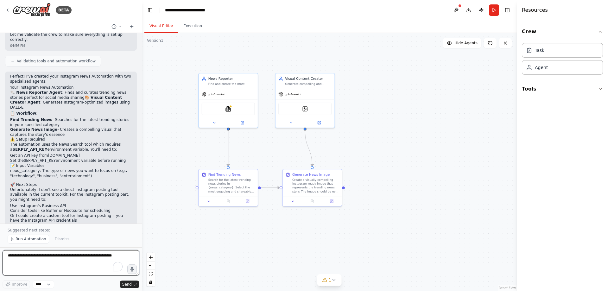
scroll to position [420, 0]
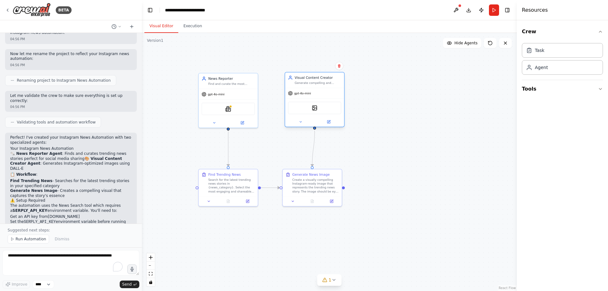
drag, startPoint x: 304, startPoint y: 82, endPoint x: 312, endPoint y: 82, distance: 8.2
click at [312, 82] on div "Generate compelling and visually striking images that perfectly capture the ess…" at bounding box center [318, 83] width 47 height 4
click at [374, 94] on div ".deletable-edge-delete-btn { width: 20px; height: 20px; border: 0px solid #ffff…" at bounding box center [329, 162] width 375 height 258
click at [320, 179] on div "Create a visually compelling Instagram-ready image that represents the trending…" at bounding box center [318, 185] width 47 height 16
click at [431, 130] on div ".deletable-edge-delete-btn { width: 20px; height: 20px; border: 0px solid #ffff…" at bounding box center [329, 162] width 375 height 258
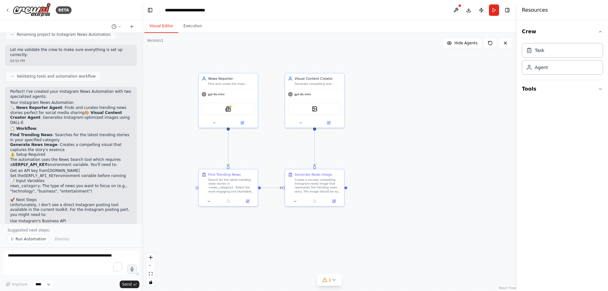
scroll to position [515, 0]
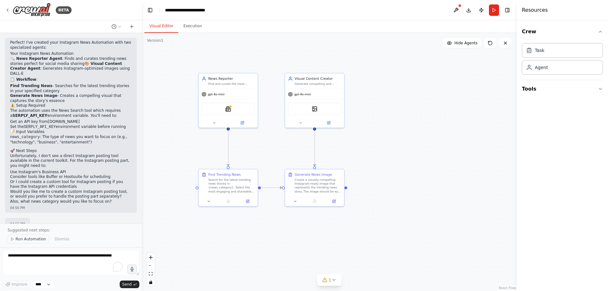
click at [21, 239] on span "Run Automation" at bounding box center [31, 238] width 31 height 5
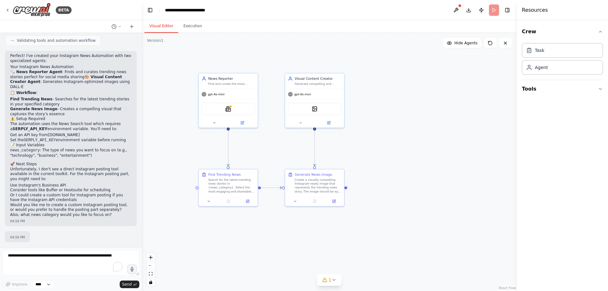
scroll to position [491, 0]
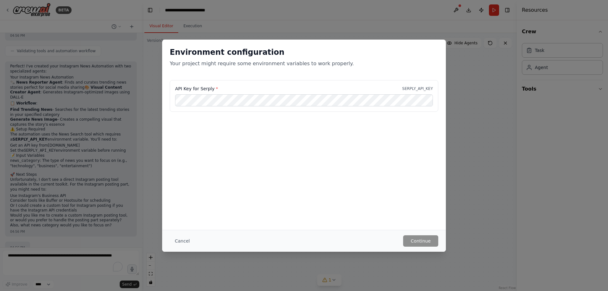
click at [488, 104] on div "Environment configuration Your project might require some environment variables…" at bounding box center [304, 145] width 608 height 291
click at [186, 239] on button "Cancel" at bounding box center [182, 240] width 25 height 11
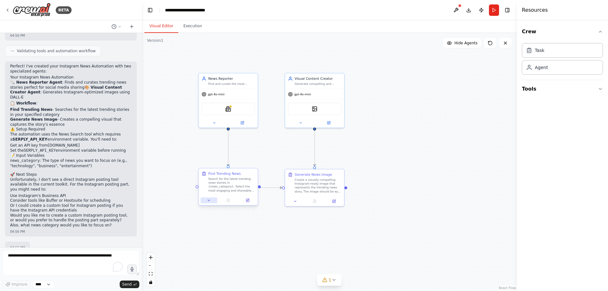
click at [208, 200] on icon at bounding box center [209, 200] width 2 height 1
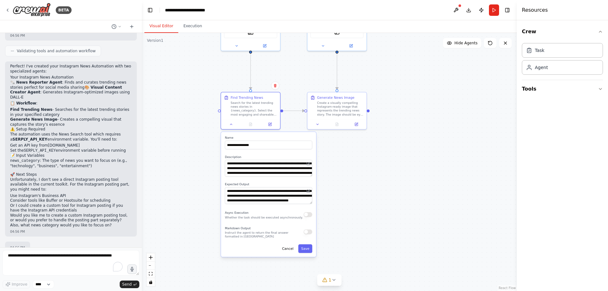
drag, startPoint x: 328, startPoint y: 244, endPoint x: 354, endPoint y: 157, distance: 90.9
click at [354, 158] on div ".deletable-edge-delete-btn { width: 20px; height: 20px; border: 0px solid #ffff…" at bounding box center [329, 162] width 375 height 258
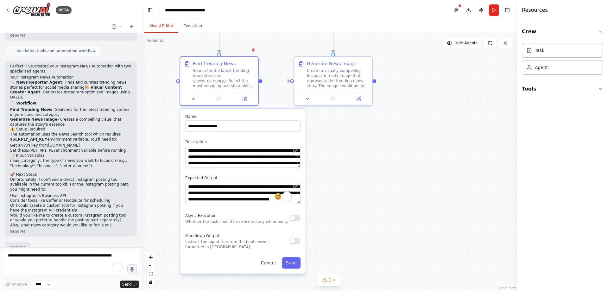
drag, startPoint x: 372, startPoint y: 191, endPoint x: 353, endPoint y: 185, distance: 19.6
click at [353, 185] on div ".deletable-edge-delete-btn { width: 20px; height: 20px; border: 0px solid #ffff…" at bounding box center [329, 162] width 375 height 258
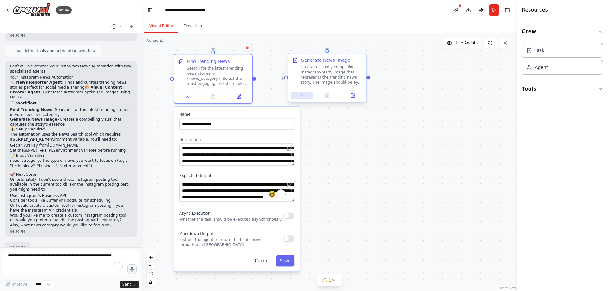
click at [302, 95] on icon at bounding box center [301, 95] width 3 height 1
click at [302, 97] on icon at bounding box center [301, 95] width 5 height 5
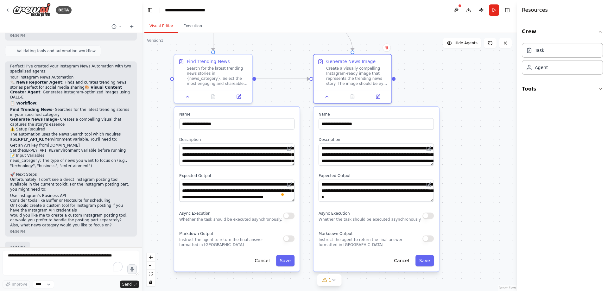
drag, startPoint x: 313, startPoint y: 114, endPoint x: 339, endPoint y: 113, distance: 26.3
click at [339, 113] on label "Name" at bounding box center [375, 114] width 115 height 5
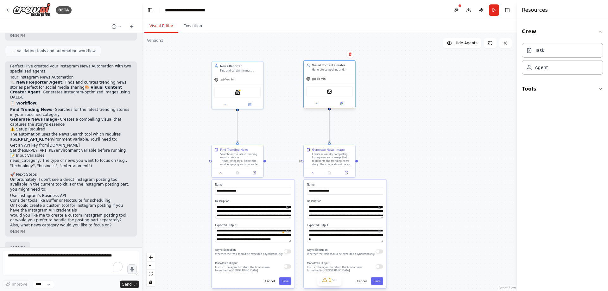
drag, startPoint x: 323, startPoint y: 74, endPoint x: 341, endPoint y: 73, distance: 18.1
click at [341, 73] on div "Visual Content Creator Generate compelling and visually striking images that pe…" at bounding box center [329, 84] width 52 height 48
click at [406, 114] on div ".deletable-edge-delete-btn { width: 20px; height: 20px; border: 0px solid #ffff…" at bounding box center [329, 162] width 375 height 258
click at [338, 105] on button at bounding box center [342, 103] width 24 height 5
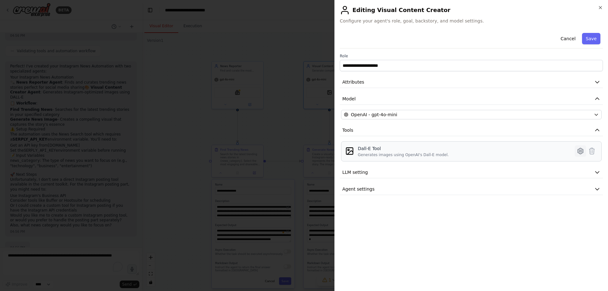
click at [579, 151] on icon at bounding box center [580, 151] width 8 height 8
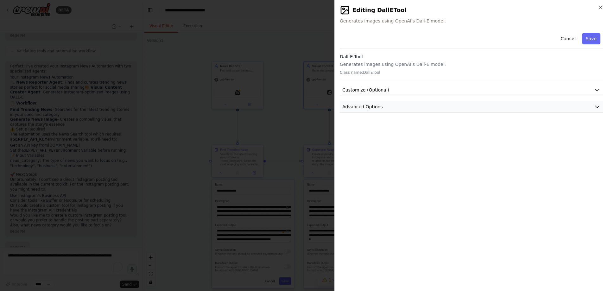
click at [431, 110] on button "Advanced Options" at bounding box center [471, 107] width 263 height 12
click at [417, 88] on button "Customize (Optional)" at bounding box center [471, 90] width 263 height 12
click at [180, 110] on div at bounding box center [304, 145] width 608 height 291
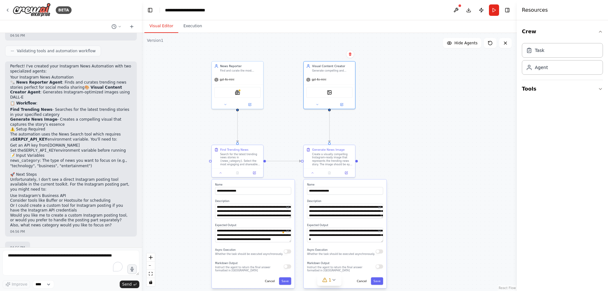
click at [469, 106] on div ".deletable-edge-delete-btn { width: 20px; height: 20px; border: 0px solid #ffff…" at bounding box center [329, 162] width 375 height 258
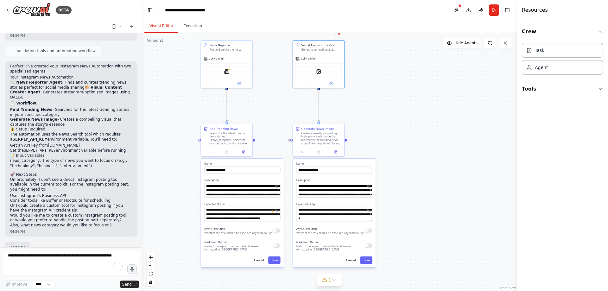
drag, startPoint x: 392, startPoint y: 144, endPoint x: 380, endPoint y: 122, distance: 24.1
click at [380, 122] on div ".deletable-edge-delete-btn { width: 20px; height: 20px; border: 0px solid #ffff…" at bounding box center [329, 162] width 375 height 258
click at [336, 281] on button "1" at bounding box center [329, 280] width 24 height 12
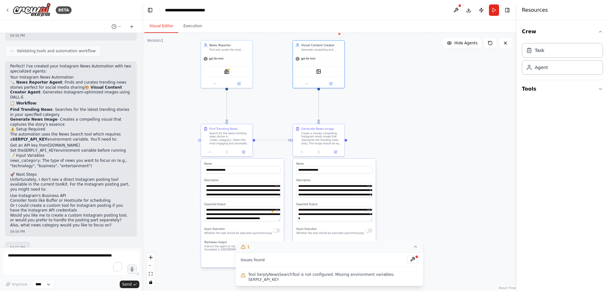
click at [408, 253] on button "1" at bounding box center [328, 247] width 187 height 12
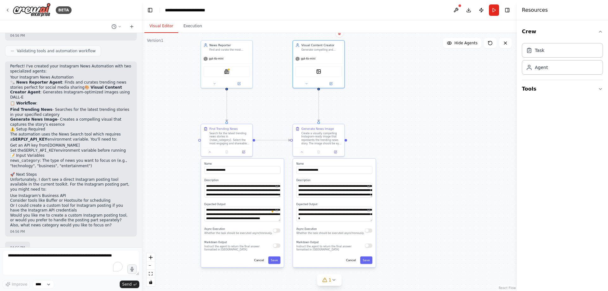
click at [417, 207] on div ".deletable-edge-delete-btn { width: 20px; height: 20px; border: 0px solid #ffff…" at bounding box center [329, 162] width 375 height 258
click at [236, 71] on div "SerplyNewsSearchTool" at bounding box center [227, 70] width 46 height 11
click at [227, 72] on img at bounding box center [226, 70] width 5 height 5
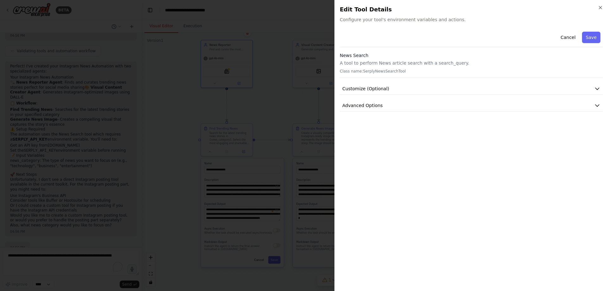
click at [217, 96] on div at bounding box center [304, 145] width 608 height 291
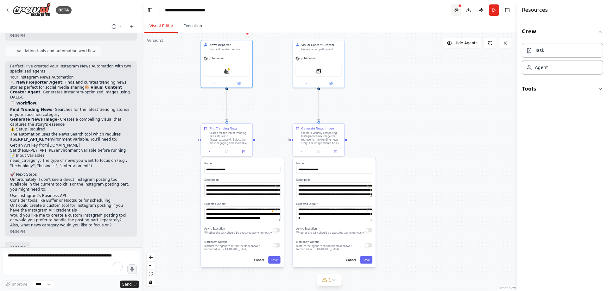
click at [455, 8] on button at bounding box center [456, 9] width 10 height 11
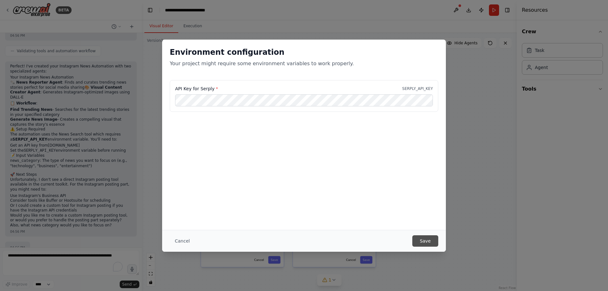
click at [428, 241] on button "Save" at bounding box center [425, 240] width 26 height 11
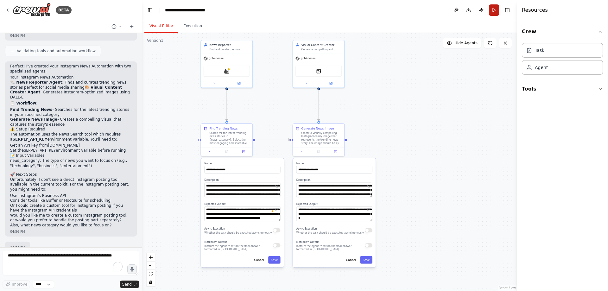
click at [493, 9] on button "Run" at bounding box center [494, 9] width 10 height 11
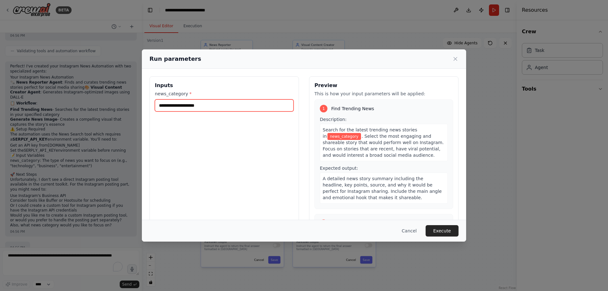
click at [204, 104] on input "news_category *" at bounding box center [224, 105] width 139 height 12
type input "*****"
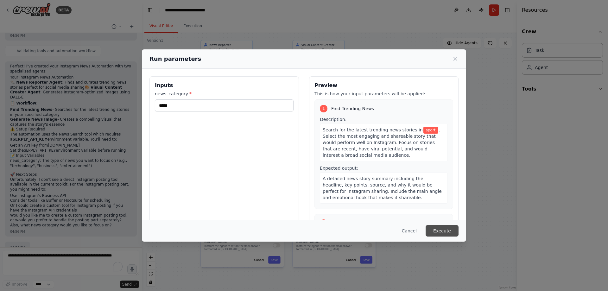
click at [436, 228] on button "Execute" at bounding box center [441, 230] width 33 height 11
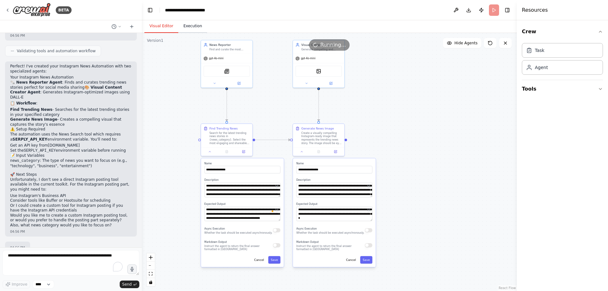
click at [184, 25] on button "Execution" at bounding box center [192, 26] width 29 height 13
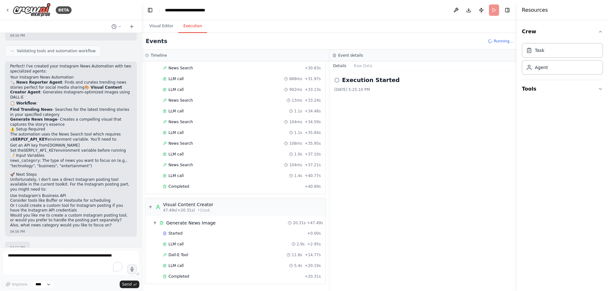
scroll to position [515, 0]
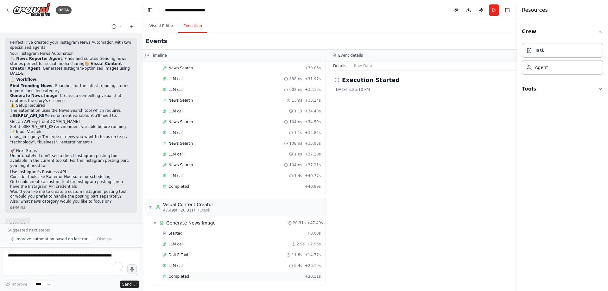
click at [215, 277] on div "Completed" at bounding box center [232, 276] width 139 height 5
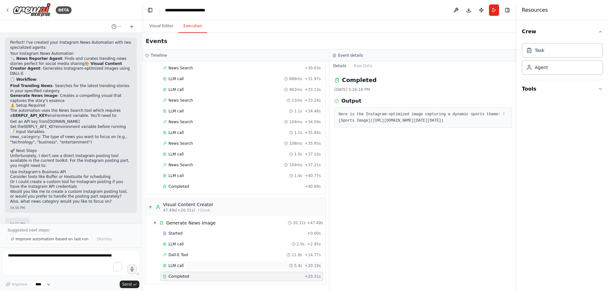
click at [180, 262] on div "LLM call 5.4s + 20.19s" at bounding box center [241, 265] width 162 height 9
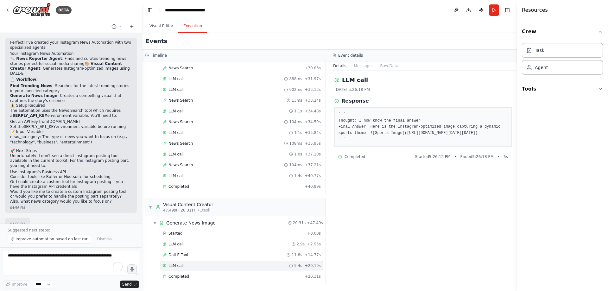
click at [357, 142] on pre "``` Thought: I now know the final answer Final Answer: Here is the Instagram-op…" at bounding box center [422, 126] width 169 height 31
click at [367, 66] on button "Messages" at bounding box center [363, 65] width 26 height 9
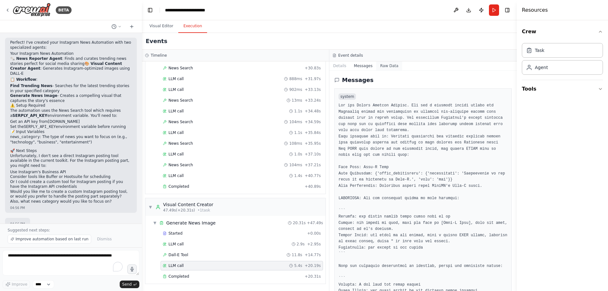
click at [383, 65] on button "Raw Data" at bounding box center [389, 65] width 26 height 9
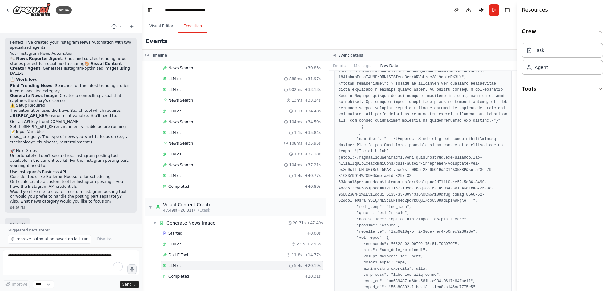
scroll to position [2880, 0]
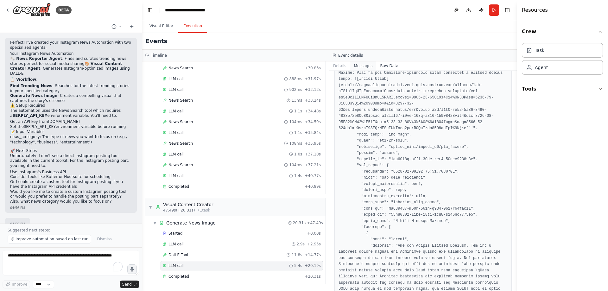
click at [363, 65] on button "Messages" at bounding box center [363, 65] width 26 height 9
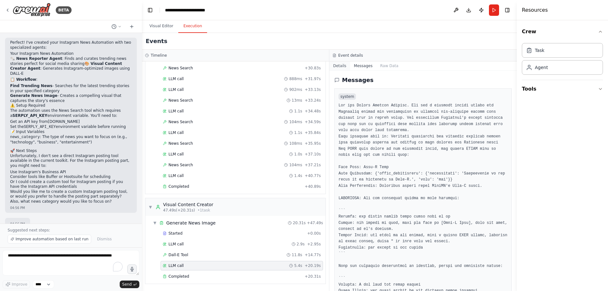
click at [339, 65] on button "Details" at bounding box center [339, 65] width 21 height 9
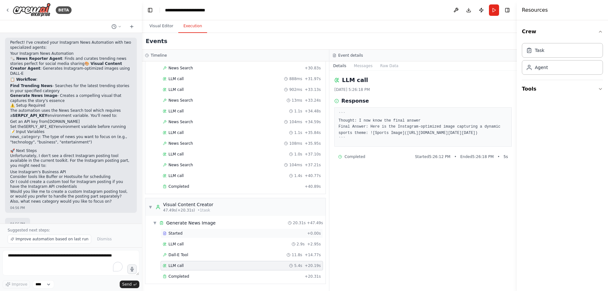
click at [178, 235] on span "Started" at bounding box center [175, 233] width 14 height 5
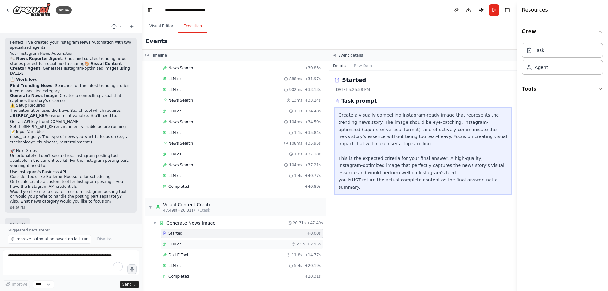
click at [195, 241] on div "LLM call 2.9s + 2.95s" at bounding box center [241, 243] width 162 height 9
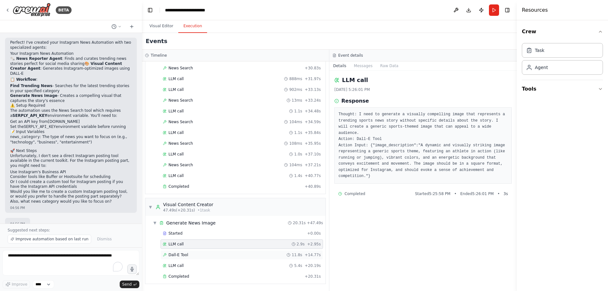
click at [192, 255] on div "Dall-E Tool 11.8s + 14.77s" at bounding box center [242, 254] width 158 height 5
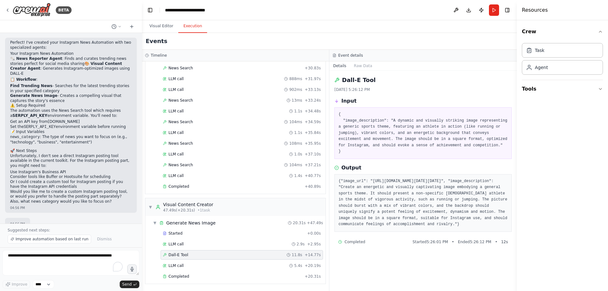
scroll to position [8, 0]
click at [171, 267] on span "LLM call" at bounding box center [175, 265] width 15 height 5
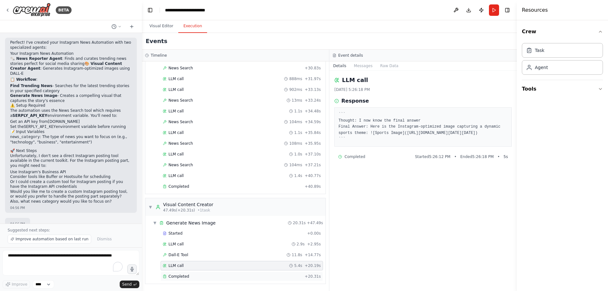
click at [187, 274] on span "Completed" at bounding box center [178, 276] width 21 height 5
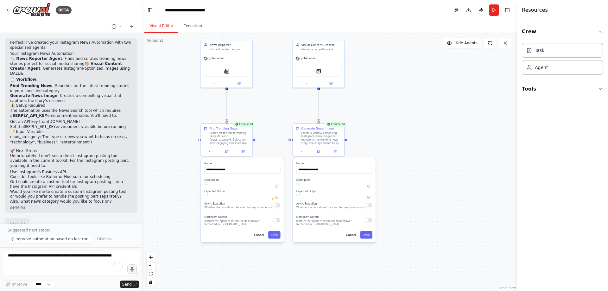
click at [156, 24] on button "Visual Editor" at bounding box center [161, 26] width 34 height 13
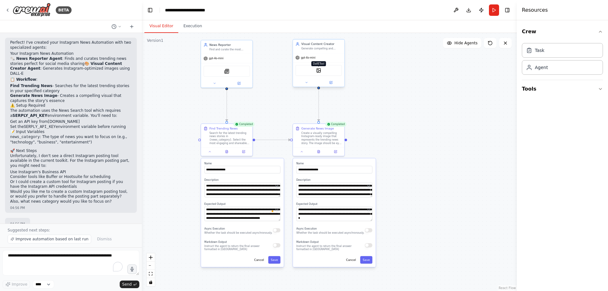
click at [317, 70] on img at bounding box center [318, 70] width 5 height 5
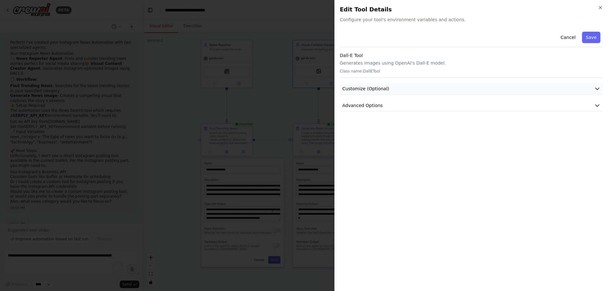
click at [381, 86] on span "Customize (Optional)" at bounding box center [365, 88] width 47 height 6
click at [375, 107] on span "Advanced Options" at bounding box center [362, 105] width 41 height 6
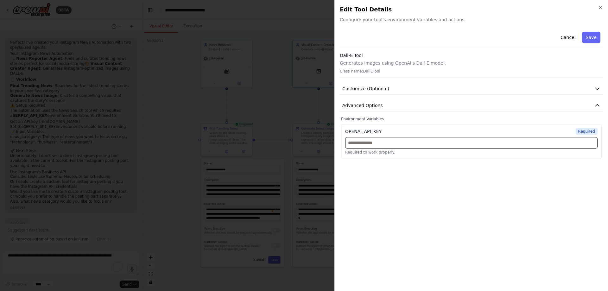
click at [367, 142] on input "text" at bounding box center [471, 142] width 252 height 11
click at [302, 108] on div at bounding box center [304, 145] width 608 height 291
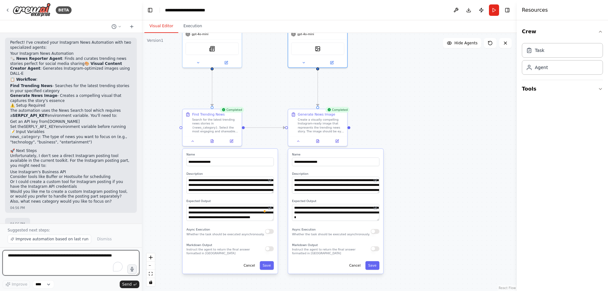
click at [47, 255] on textarea "To enrich screen reader interactions, please activate Accessibility in Grammarl…" at bounding box center [71, 262] width 137 height 25
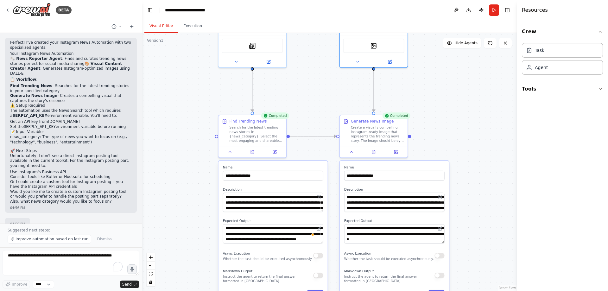
drag, startPoint x: 433, startPoint y: 175, endPoint x: 465, endPoint y: 194, distance: 37.2
click at [478, 199] on div ".deletable-edge-delete-btn { width: 20px; height: 20px; border: 0px solid #ffff…" at bounding box center [329, 162] width 375 height 258
click at [375, 150] on icon at bounding box center [373, 151] width 4 height 4
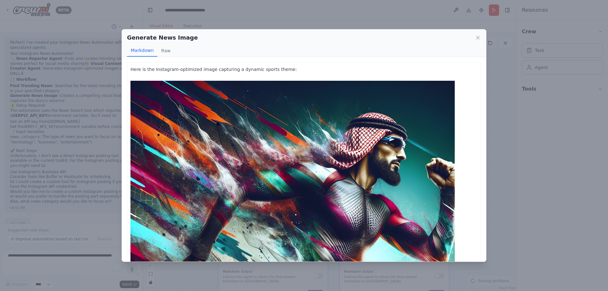
click at [145, 85] on img at bounding box center [292, 243] width 324 height 324
click at [166, 49] on button "Raw" at bounding box center [165, 51] width 17 height 12
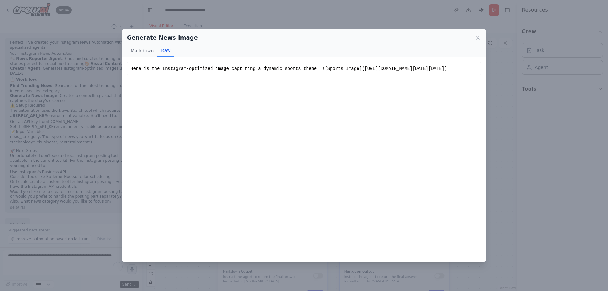
drag, startPoint x: 423, startPoint y: 94, endPoint x: 133, endPoint y: 74, distance: 290.9
click at [133, 72] on div "Here is the Instagram-optimized image capturing a dynamic sports theme: ![Sport…" at bounding box center [303, 69] width 347 height 6
copy div "[URL][DOMAIN_NAME][DATE][DATE])"
click at [477, 38] on icon at bounding box center [477, 38] width 6 height 6
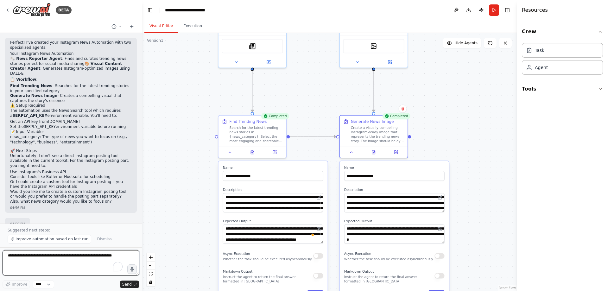
click at [55, 256] on textarea "To enrich screen reader interactions, please activate Accessibility in Grammarl…" at bounding box center [71, 262] width 137 height 25
type textarea "**********"
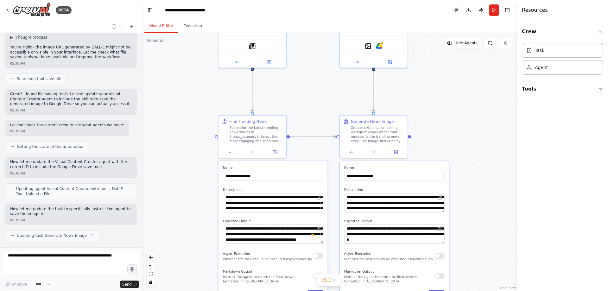
scroll to position [744, 0]
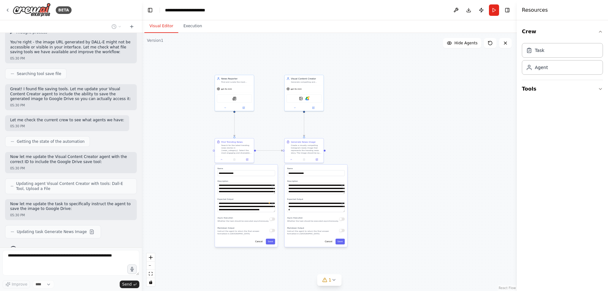
drag, startPoint x: 421, startPoint y: 110, endPoint x: 363, endPoint y: 127, distance: 60.8
click at [363, 127] on div ".deletable-edge-delete-btn { width: 20px; height: 20px; border: 0px solid #ffff…" at bounding box center [329, 162] width 375 height 258
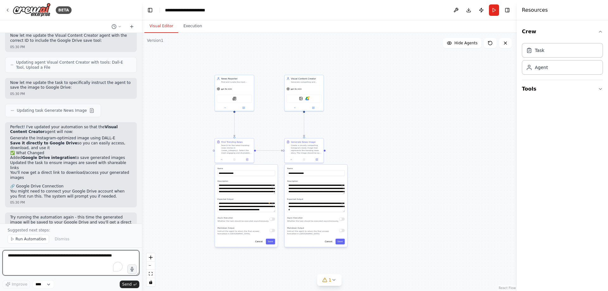
scroll to position [869, 0]
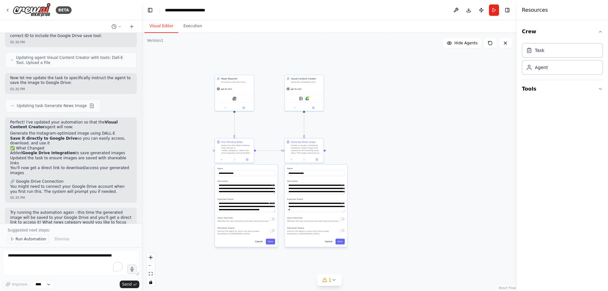
click at [32, 238] on span "Run Automation" at bounding box center [31, 238] width 31 height 5
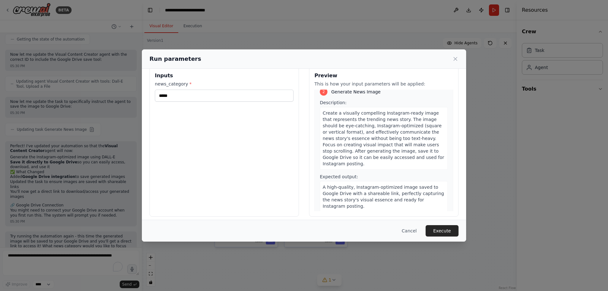
scroll to position [14, 0]
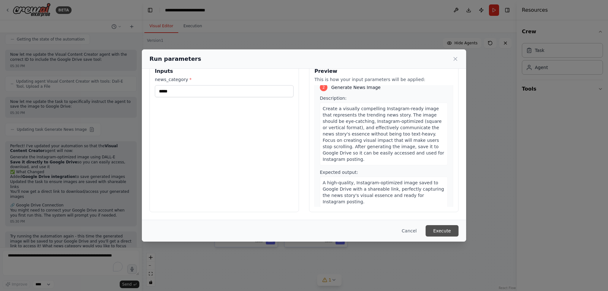
click at [448, 230] on button "Execute" at bounding box center [441, 230] width 33 height 11
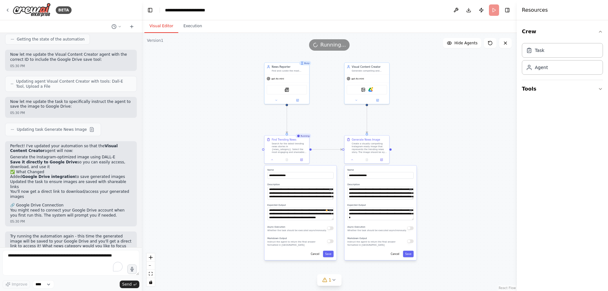
drag, startPoint x: 405, startPoint y: 146, endPoint x: 427, endPoint y: 128, distance: 27.7
click at [427, 128] on div ".deletable-edge-delete-btn { width: 20px; height: 20px; border: 0px solid #ffff…" at bounding box center [329, 162] width 375 height 258
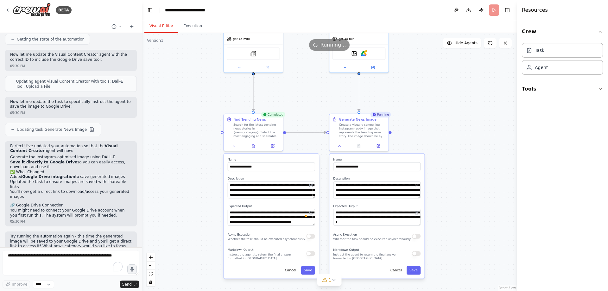
drag, startPoint x: 481, startPoint y: 134, endPoint x: 401, endPoint y: 67, distance: 103.8
click at [401, 67] on div ".deletable-edge-delete-btn { width: 20px; height: 20px; border: 0px solid #ffff…" at bounding box center [329, 162] width 375 height 258
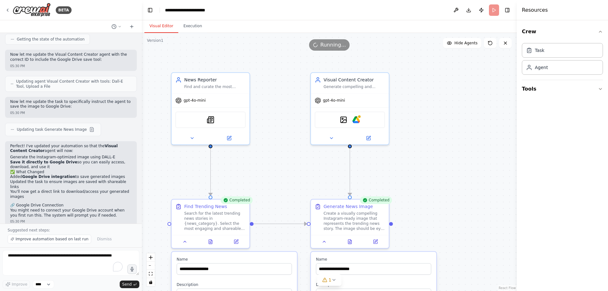
scroll to position [869, 0]
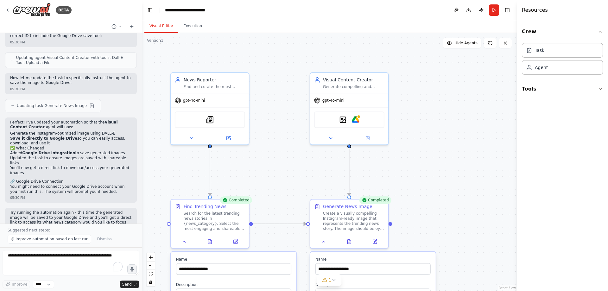
drag, startPoint x: 414, startPoint y: 87, endPoint x: 419, endPoint y: 157, distance: 70.1
click at [419, 157] on div ".deletable-edge-delete-btn { width: 20px; height: 20px; border: 0px solid #ffff…" at bounding box center [329, 162] width 375 height 258
click at [358, 118] on img at bounding box center [356, 119] width 8 height 8
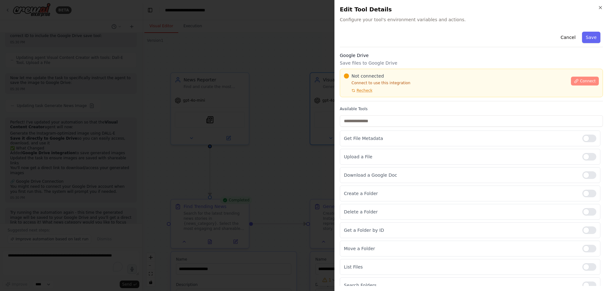
click at [579, 84] on button "Connect" at bounding box center [585, 81] width 28 height 9
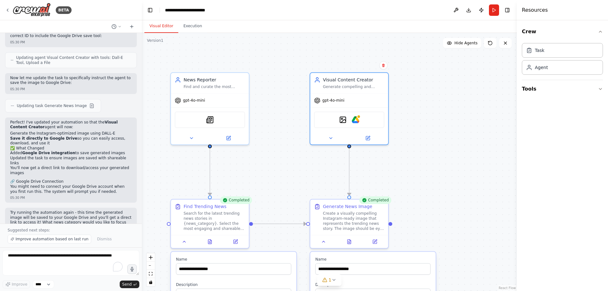
click at [429, 104] on div ".deletable-edge-delete-btn { width: 20px; height: 20px; border: 0px solid #ffff…" at bounding box center [329, 162] width 375 height 258
click at [370, 139] on button at bounding box center [368, 137] width 36 height 8
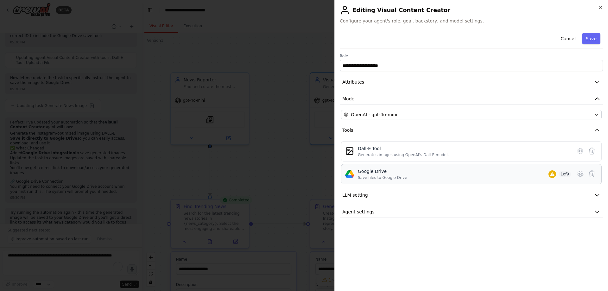
click at [444, 177] on div "Google Drive Save files to Google Drive 1 of 9" at bounding box center [464, 174] width 213 height 12
click at [581, 174] on icon at bounding box center [580, 174] width 2 height 2
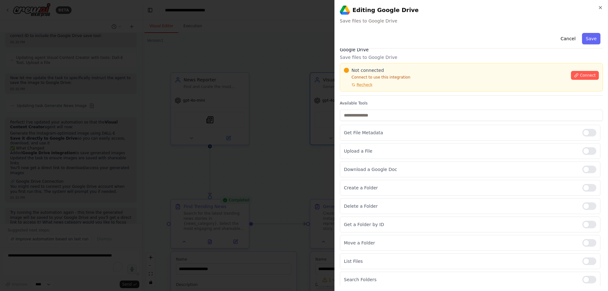
scroll to position [9, 0]
click at [283, 121] on div at bounding box center [304, 145] width 608 height 291
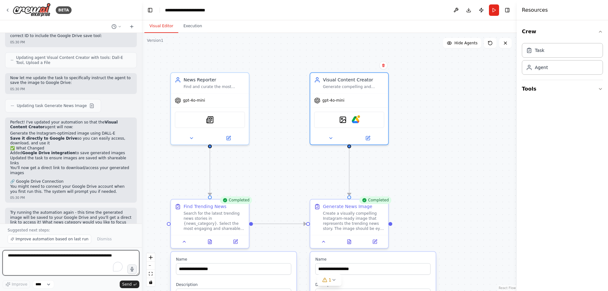
click at [91, 256] on textarea "To enrich screen reader interactions, please activate Accessibility in Grammarl…" at bounding box center [71, 262] width 137 height 25
type textarea "*"
type textarea "**********"
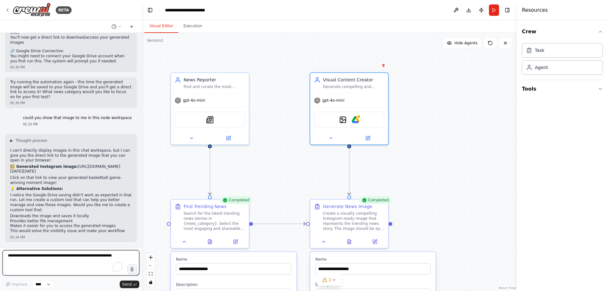
scroll to position [1024, 0]
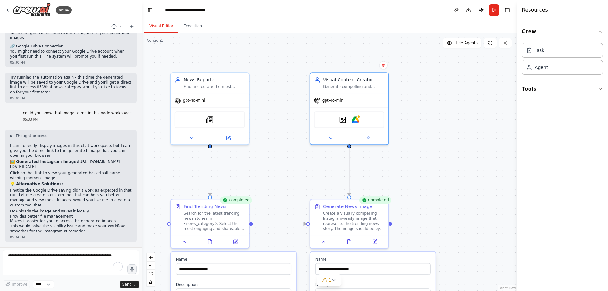
drag, startPoint x: 120, startPoint y: 171, endPoint x: 8, endPoint y: 128, distance: 120.1
click at [8, 129] on div "▶ Thought process I can't directly display images in this chat workspace, but I…" at bounding box center [71, 185] width 132 height 113
copy p "[URL][DOMAIN_NAME][DATE][DATE]"
click at [153, 162] on div ".deletable-edge-delete-btn { width: 20px; height: 20px; border: 0px solid #ffff…" at bounding box center [329, 162] width 375 height 258
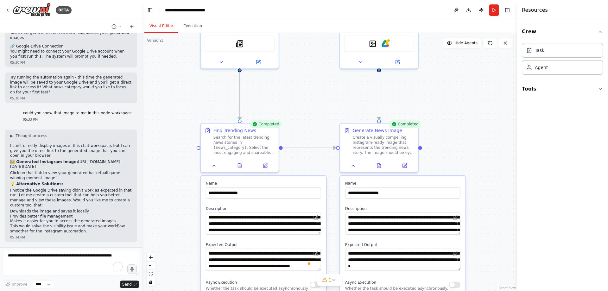
drag, startPoint x: 434, startPoint y: 175, endPoint x: 444, endPoint y: 124, distance: 51.8
click at [447, 120] on div ".deletable-edge-delete-btn { width: 20px; height: 20px; border: 0px solid #ffff…" at bounding box center [329, 162] width 375 height 258
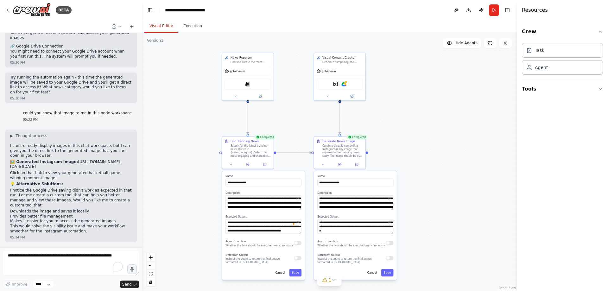
drag, startPoint x: 451, startPoint y: 127, endPoint x: 405, endPoint y: 126, distance: 46.2
click at [405, 126] on div ".deletable-edge-delete-btn { width: 20px; height: 20px; border: 0px solid #ffff…" at bounding box center [329, 162] width 375 height 258
click at [322, 166] on button at bounding box center [323, 163] width 14 height 5
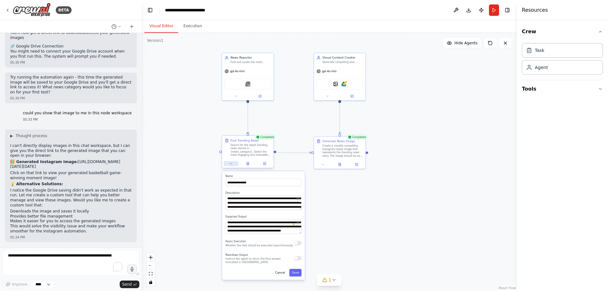
click at [229, 166] on button at bounding box center [231, 163] width 14 height 5
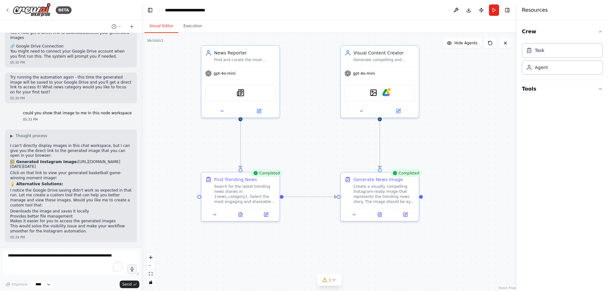
drag, startPoint x: 387, startPoint y: 132, endPoint x: 415, endPoint y: 152, distance: 34.9
click at [415, 152] on div ".deletable-edge-delete-btn { width: 20px; height: 20px; border: 0px solid #ffff…" at bounding box center [329, 162] width 375 height 258
click at [468, 12] on button "Download" at bounding box center [468, 9] width 10 height 11
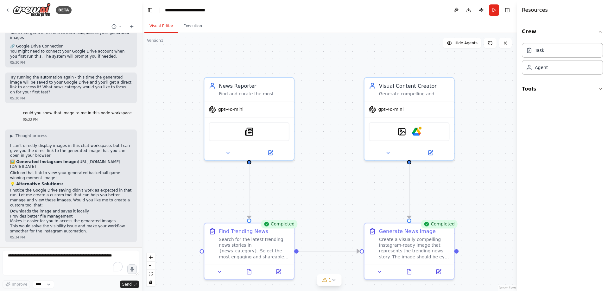
drag, startPoint x: 326, startPoint y: 145, endPoint x: 343, endPoint y: 191, distance: 49.7
click at [344, 194] on div ".deletable-edge-delete-btn { width: 20px; height: 20px; border: 0px solid #ffff…" at bounding box center [329, 162] width 375 height 258
click at [309, 162] on div ".deletable-edge-delete-btn { width: 20px; height: 20px; border: 0px solid #ffff…" at bounding box center [329, 162] width 375 height 258
click at [341, 155] on div ".deletable-edge-delete-btn { width: 20px; height: 20px; border: 0px solid #ffff…" at bounding box center [329, 162] width 375 height 258
click at [329, 74] on div ".deletable-edge-delete-btn { width: 20px; height: 20px; border: 0px solid #ffff…" at bounding box center [329, 162] width 375 height 258
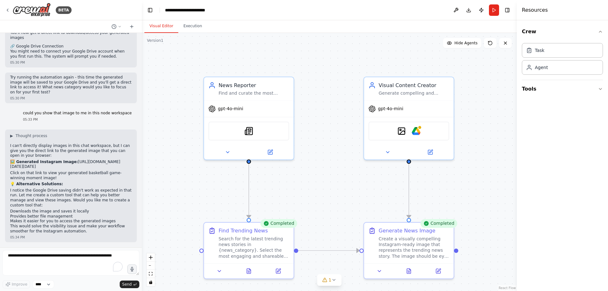
click at [329, 73] on div ".deletable-edge-delete-btn { width: 20px; height: 20px; border: 0px solid #ffff…" at bounding box center [329, 162] width 375 height 258
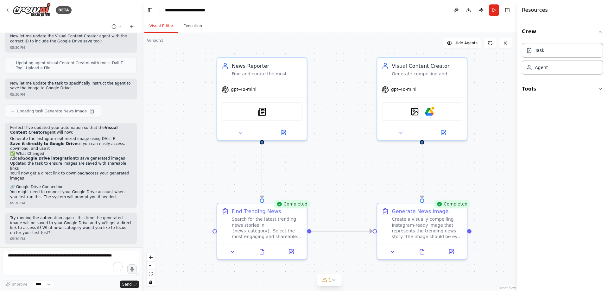
scroll to position [771, 0]
